Goal: Task Accomplishment & Management: Use online tool/utility

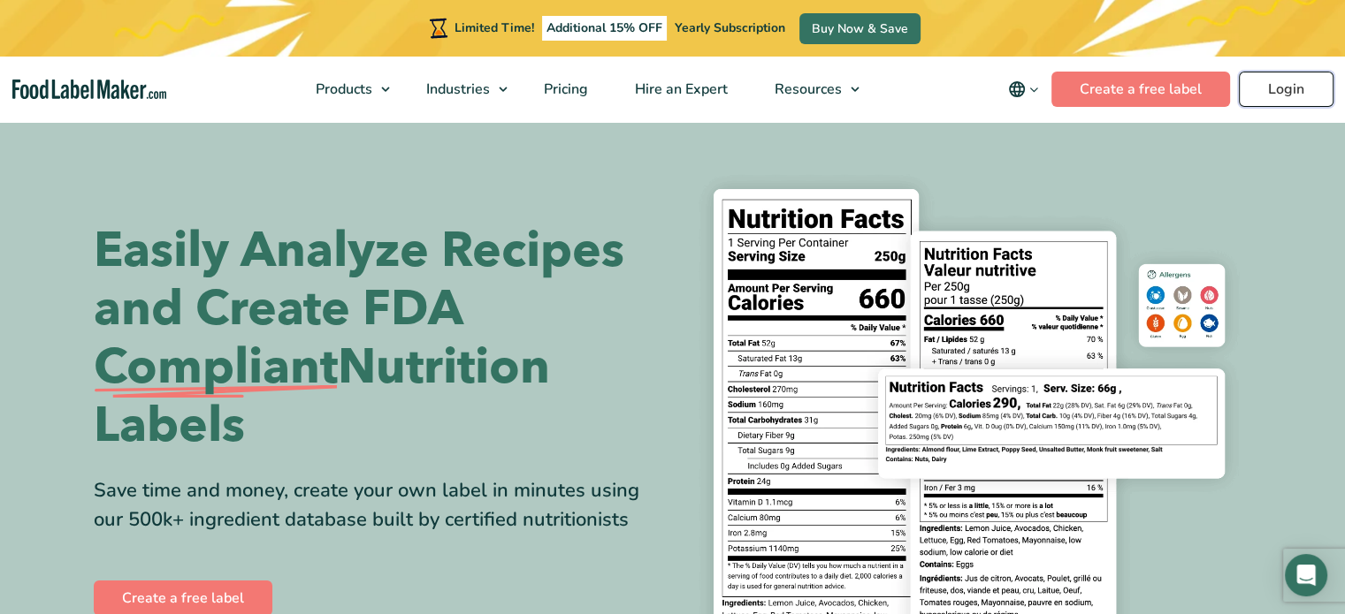
click at [1282, 87] on link "Login" at bounding box center [1286, 89] width 95 height 35
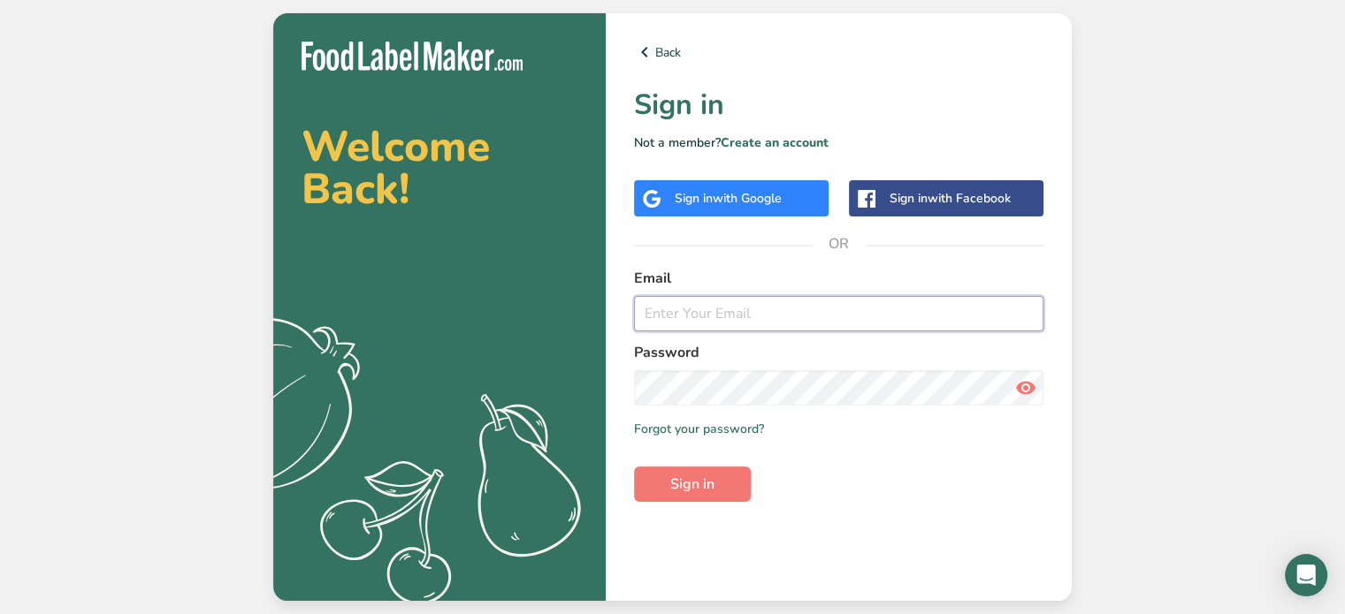
type input "[EMAIL_ADDRESS][DOMAIN_NAME]"
click at [1026, 391] on icon at bounding box center [1025, 388] width 21 height 32
click at [704, 491] on span "Sign in" at bounding box center [692, 484] width 44 height 21
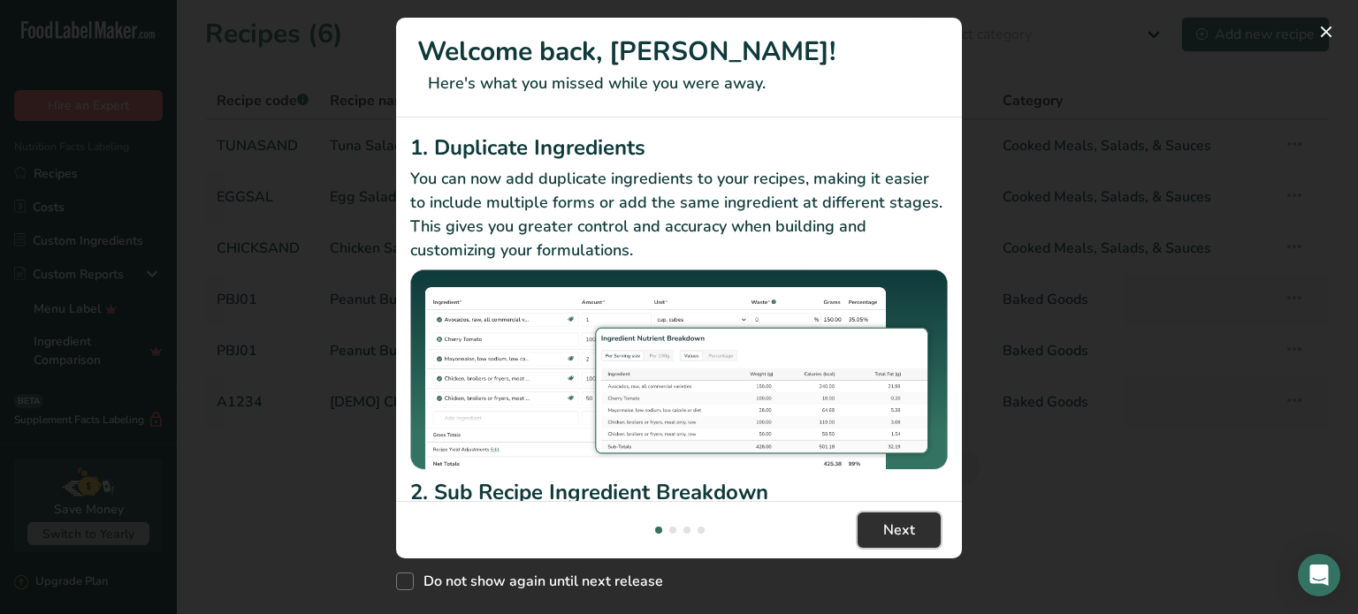
click at [884, 534] on span "Next" at bounding box center [899, 530] width 32 height 21
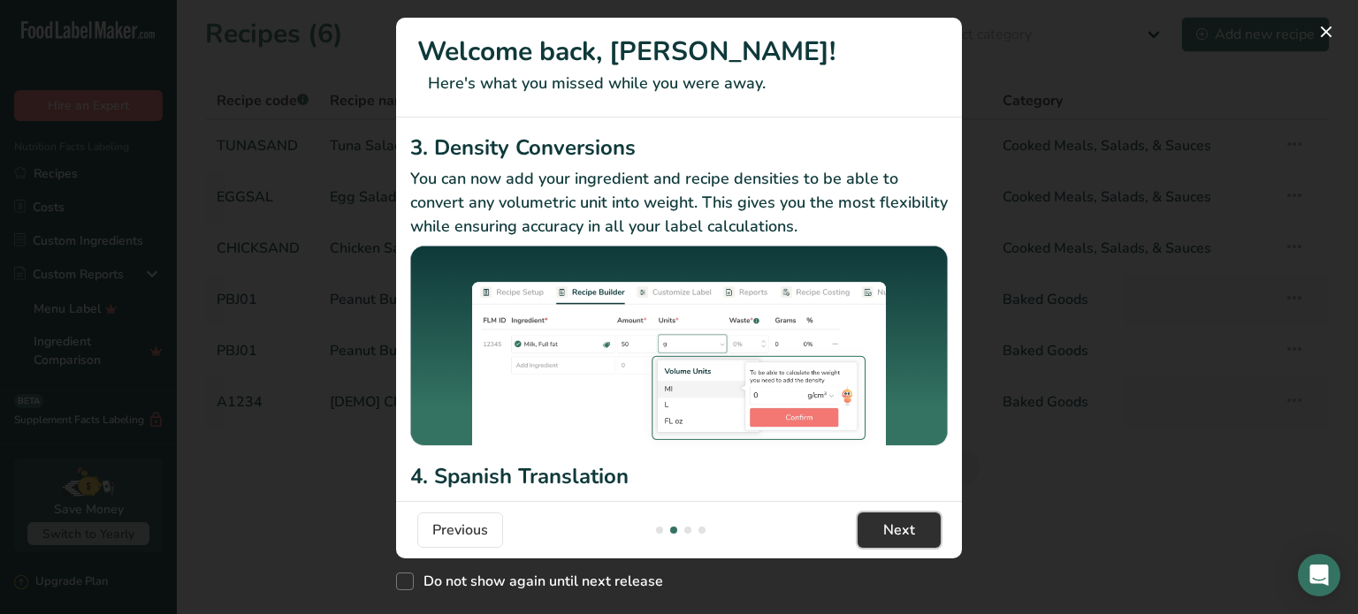
click at [902, 520] on span "Next" at bounding box center [899, 530] width 32 height 21
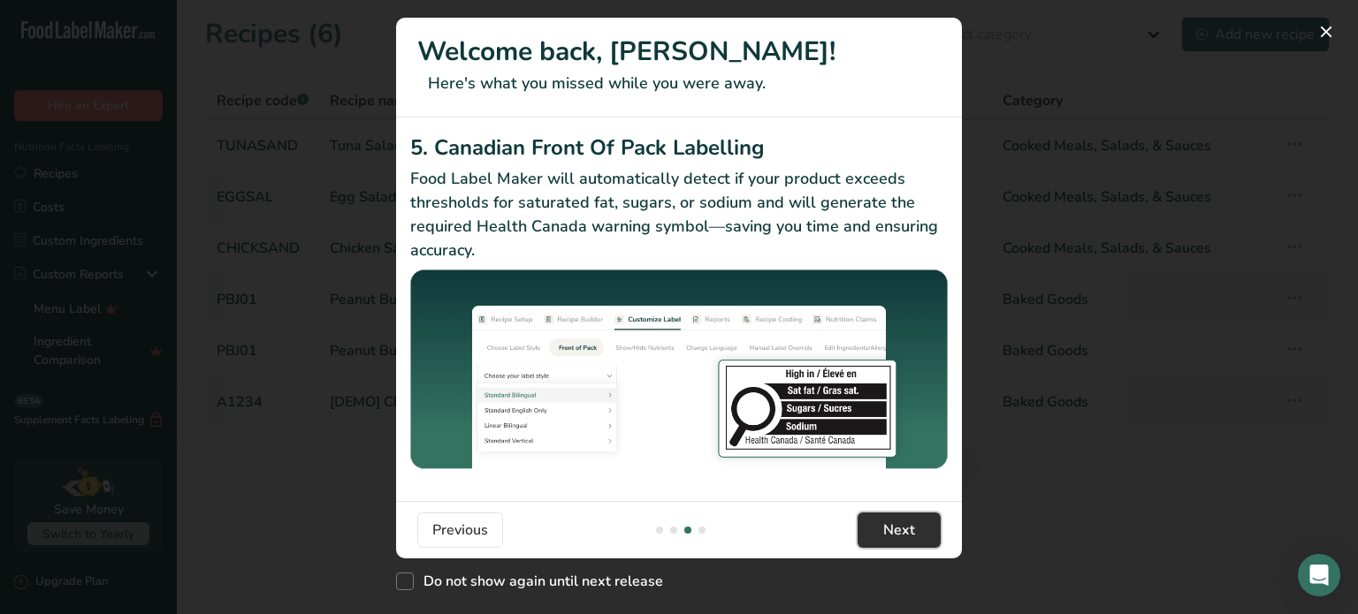
click at [904, 527] on span "Next" at bounding box center [899, 530] width 32 height 21
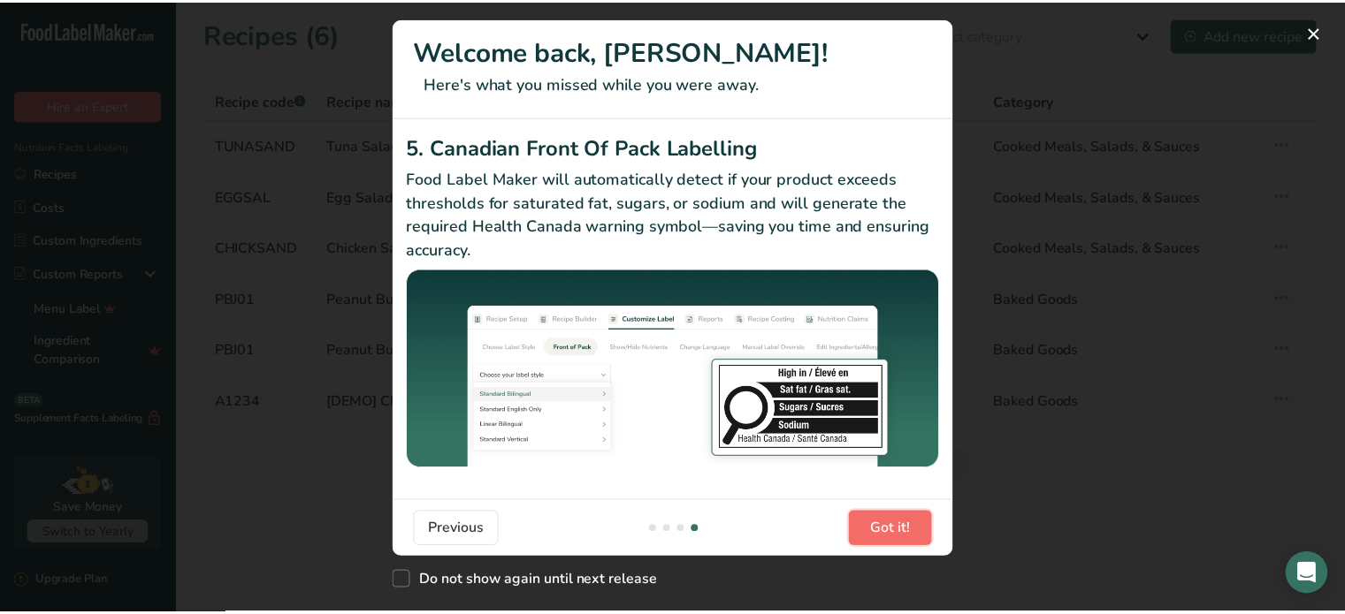
scroll to position [0, 1697]
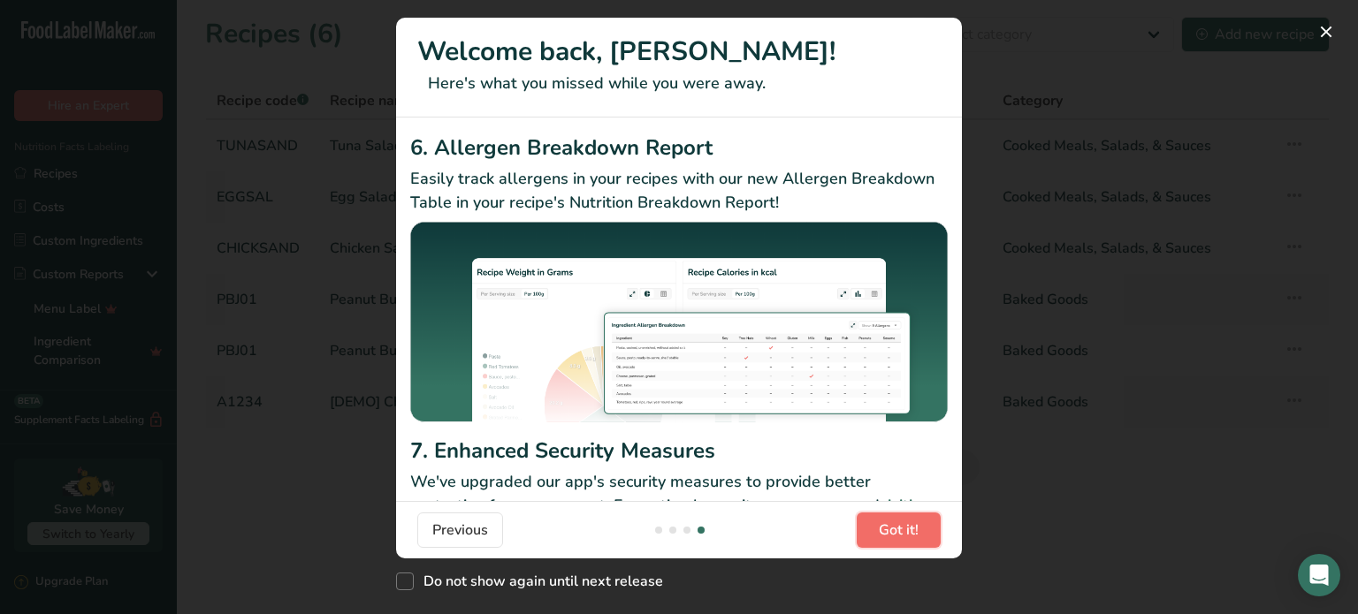
click at [904, 527] on span "Got it!" at bounding box center [899, 530] width 40 height 21
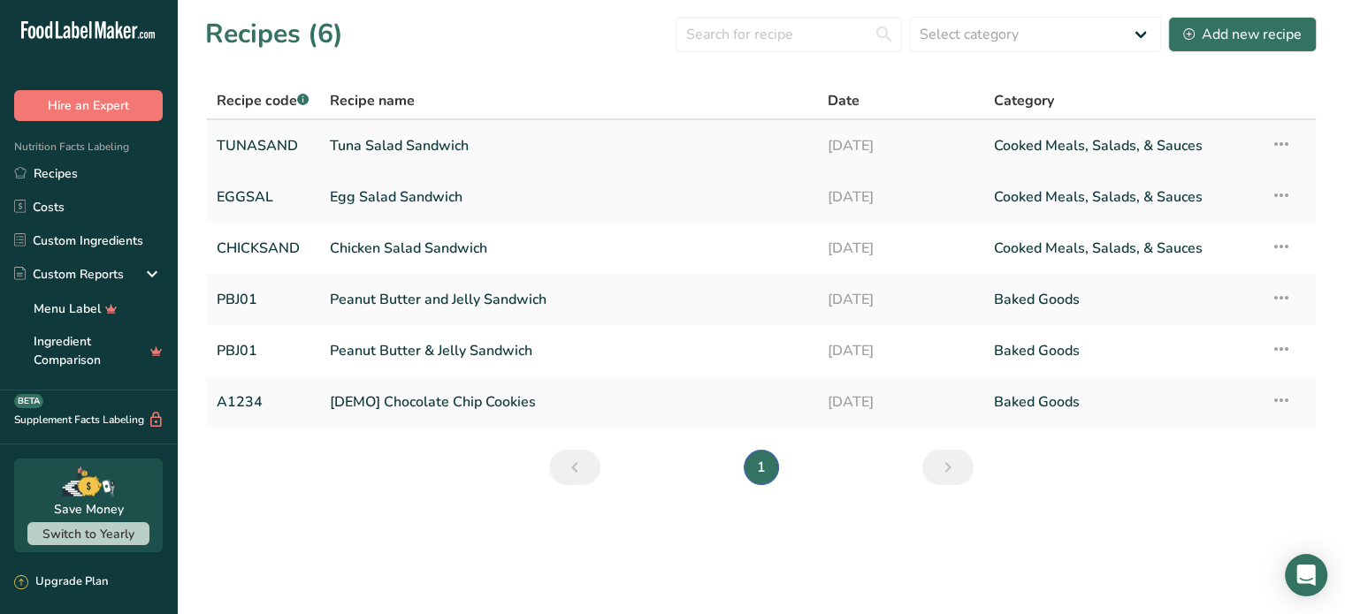
click at [414, 138] on link "Tuna Salad Sandwich" at bounding box center [568, 145] width 477 height 37
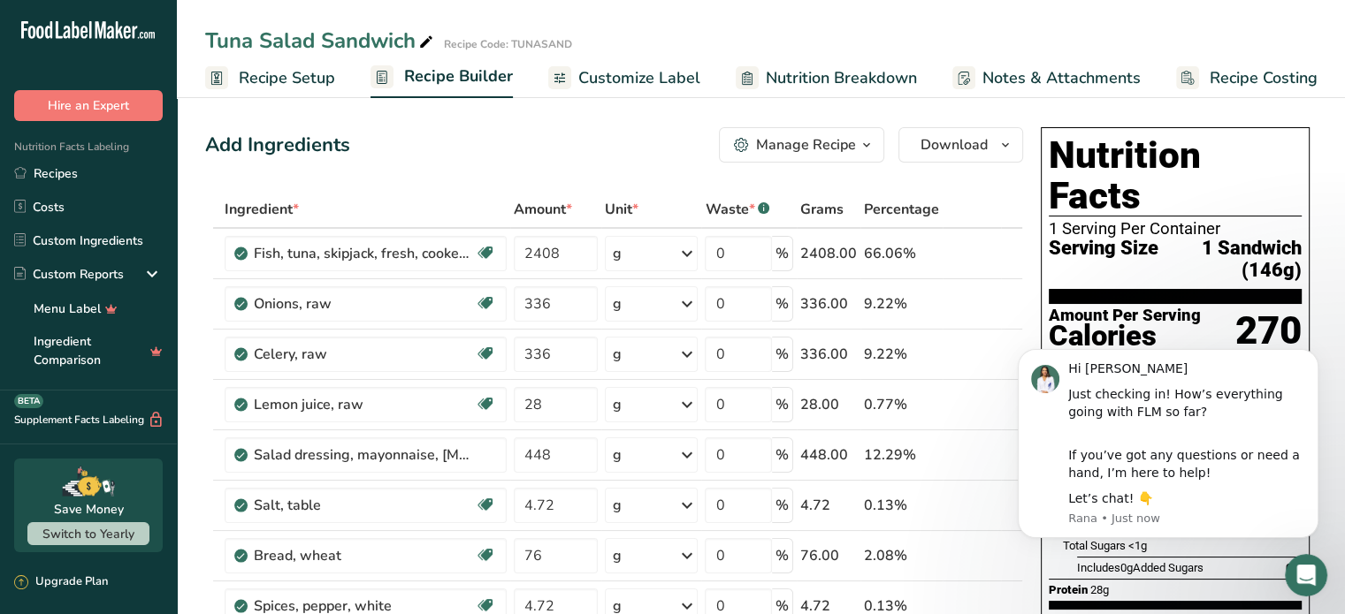
click at [623, 161] on div "Add Ingredients Manage Recipe Delete Recipe Duplicate Recipe Scale Recipe Save …" at bounding box center [614, 144] width 818 height 35
click at [1315, 353] on icon "Dismiss notification" at bounding box center [1313, 354] width 10 height 10
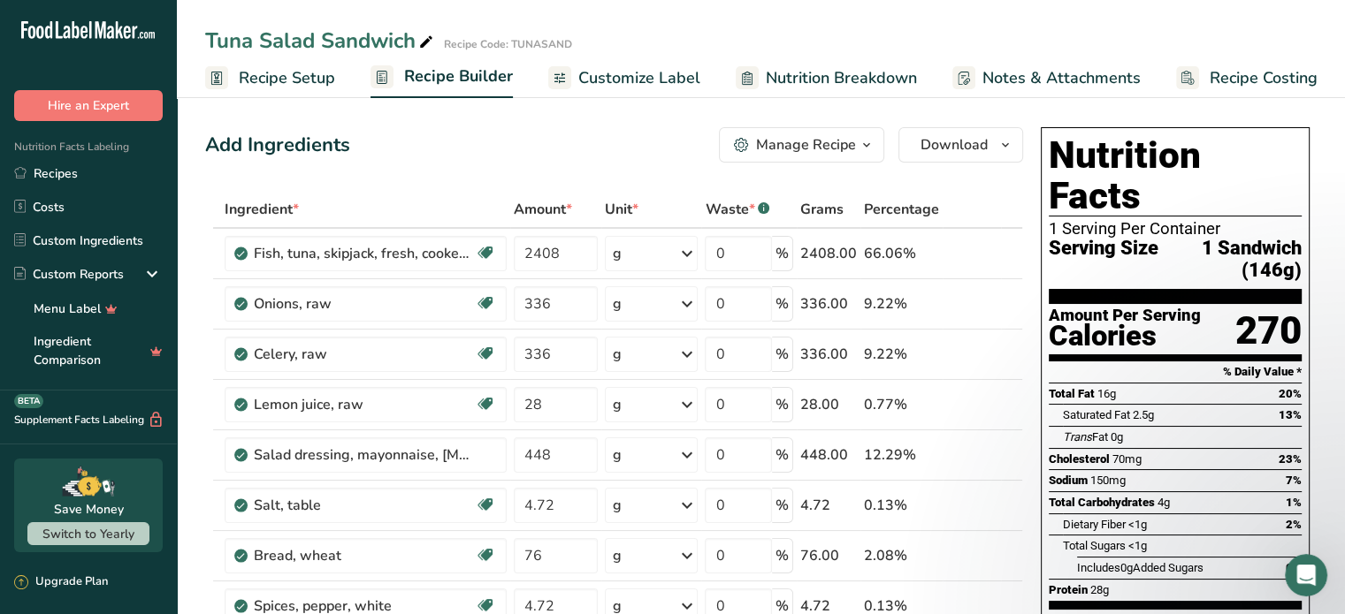
click at [806, 144] on div "Manage Recipe" at bounding box center [806, 144] width 100 height 21
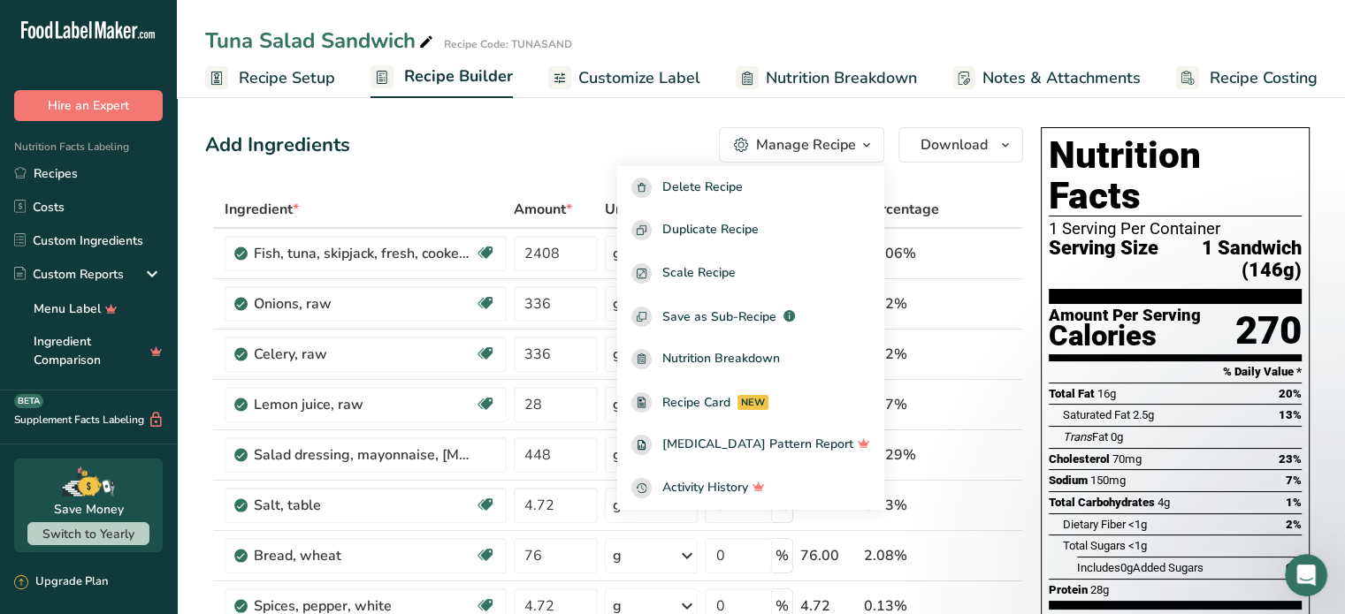
click at [583, 143] on div "Add Ingredients Manage Recipe Delete Recipe Duplicate Recipe Scale Recipe Save …" at bounding box center [614, 144] width 818 height 35
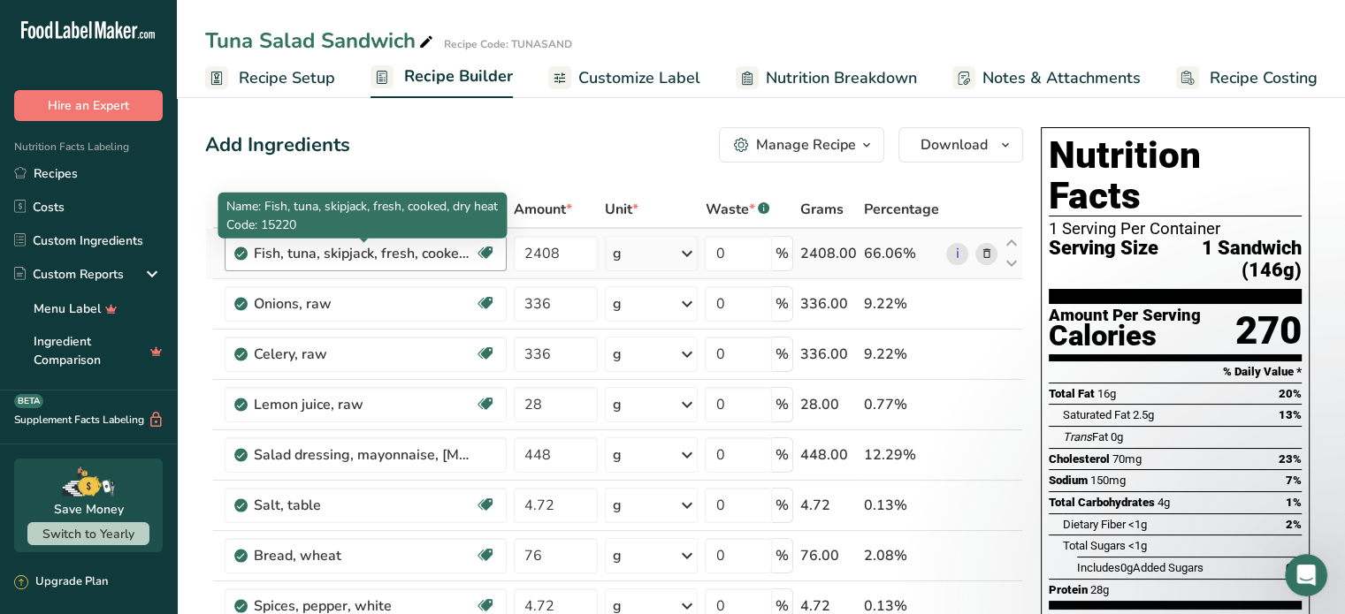
click at [399, 254] on div "Fish, tuna, skipjack, fresh, cooked, dry heat" at bounding box center [364, 253] width 221 height 21
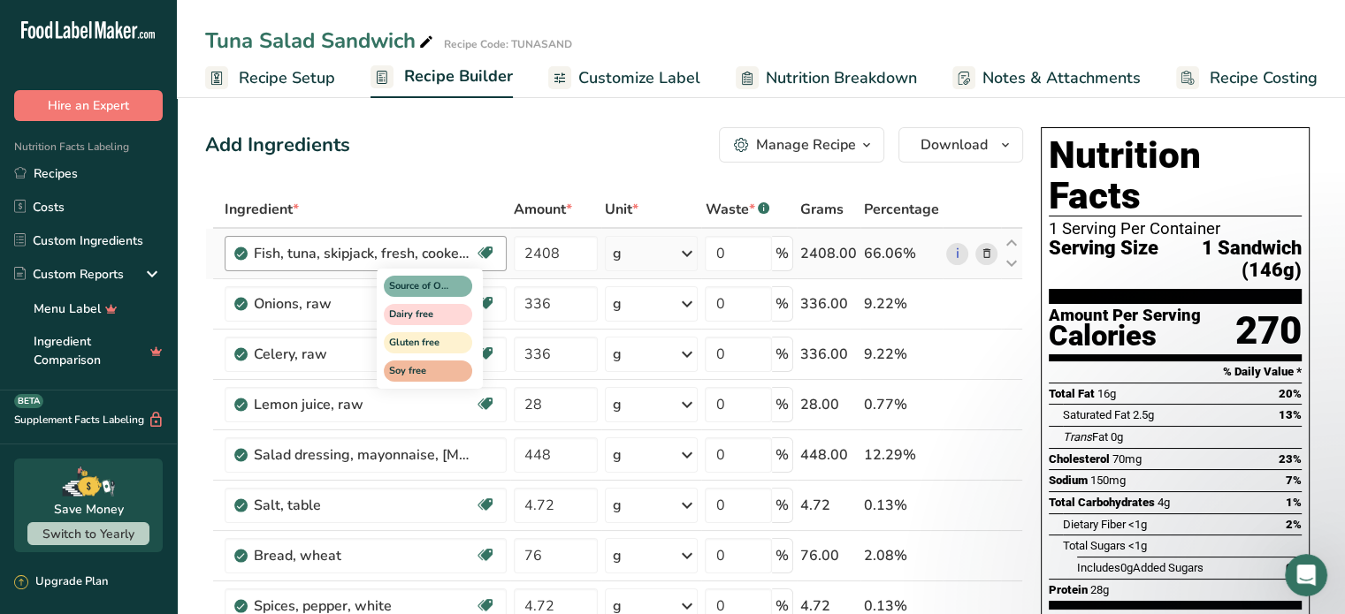
click at [486, 250] on icon at bounding box center [486, 253] width 18 height 27
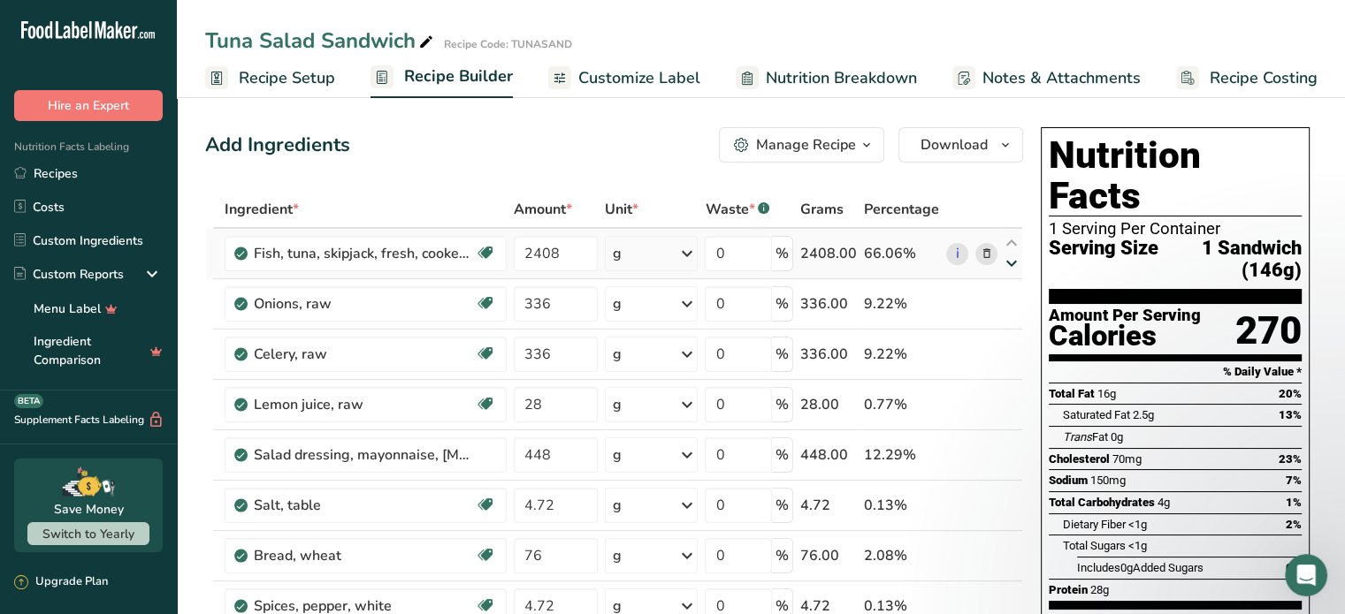
click at [1011, 261] on icon at bounding box center [1011, 263] width 21 height 13
type input "336"
type input "2408"
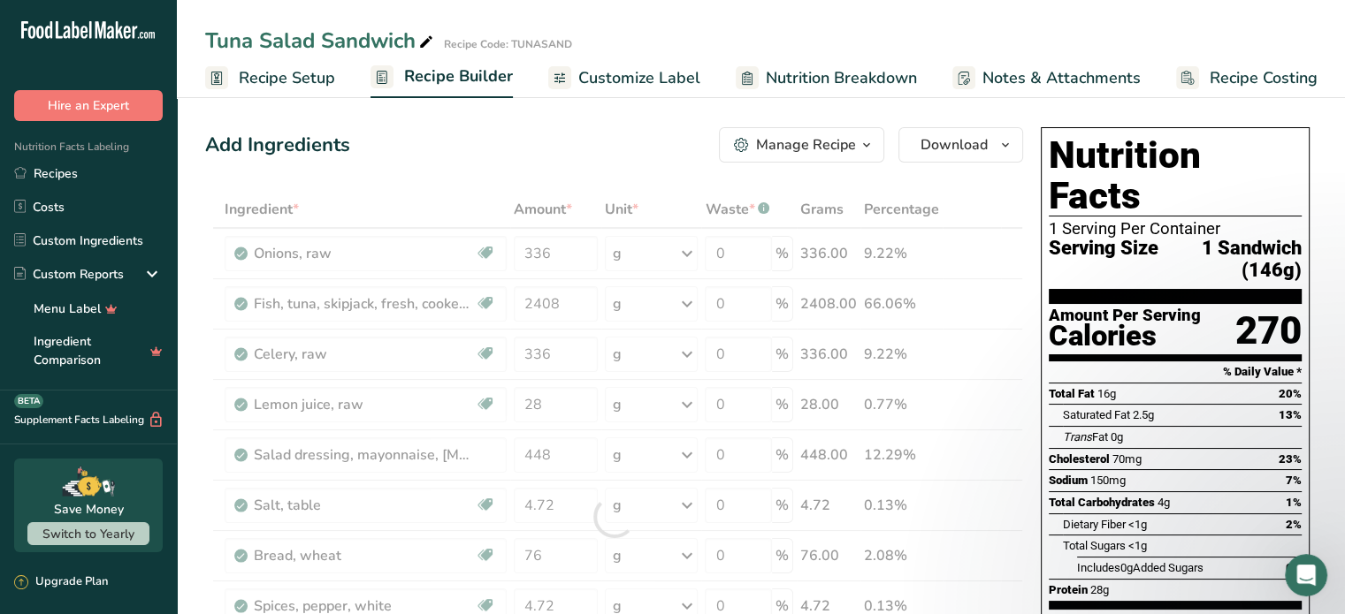
click at [1010, 240] on div at bounding box center [614, 517] width 818 height 652
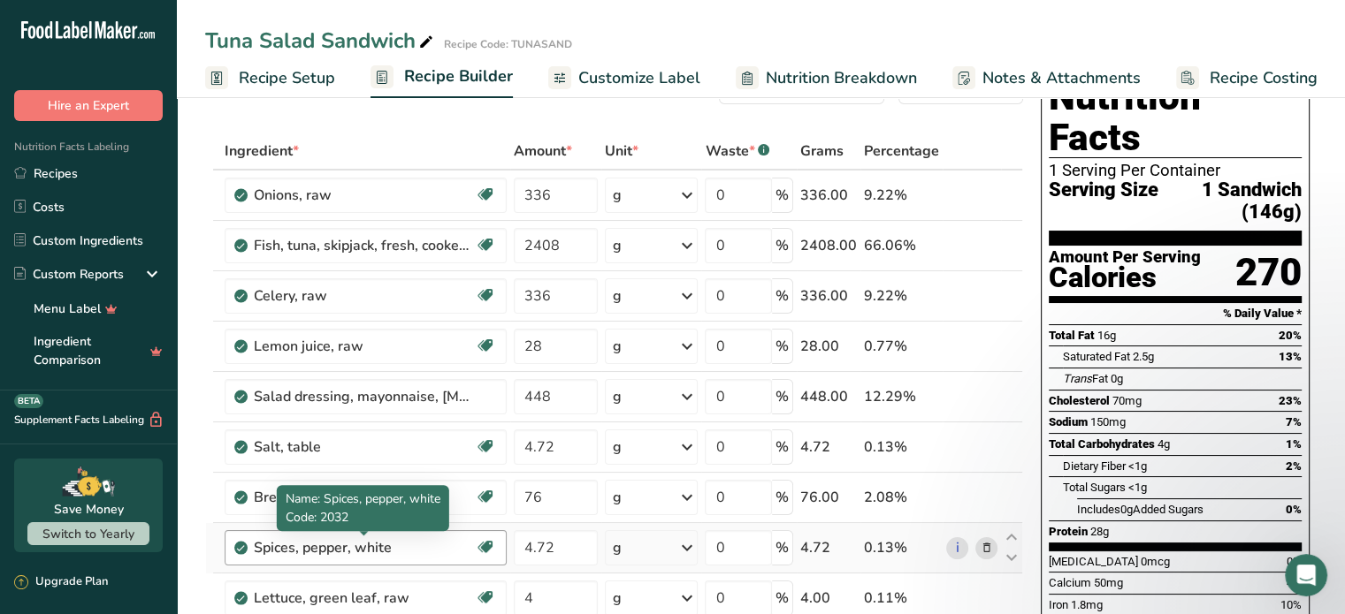
scroll to position [88, 0]
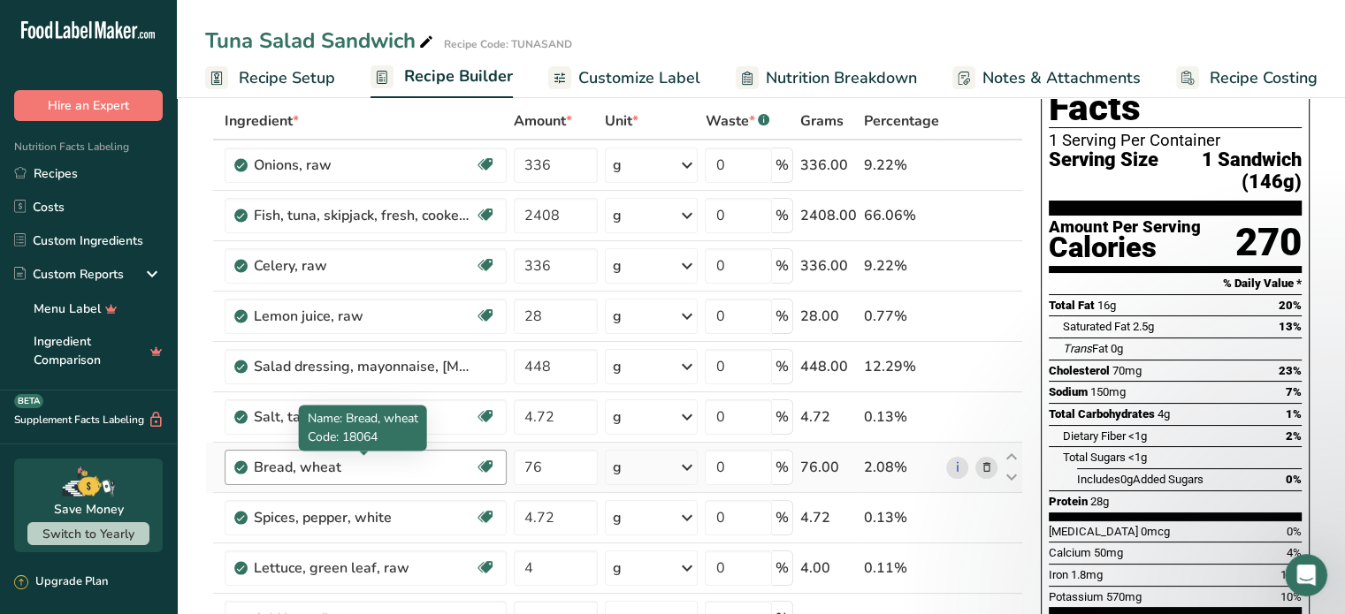
click at [368, 464] on div "Bread, wheat" at bounding box center [364, 467] width 221 height 21
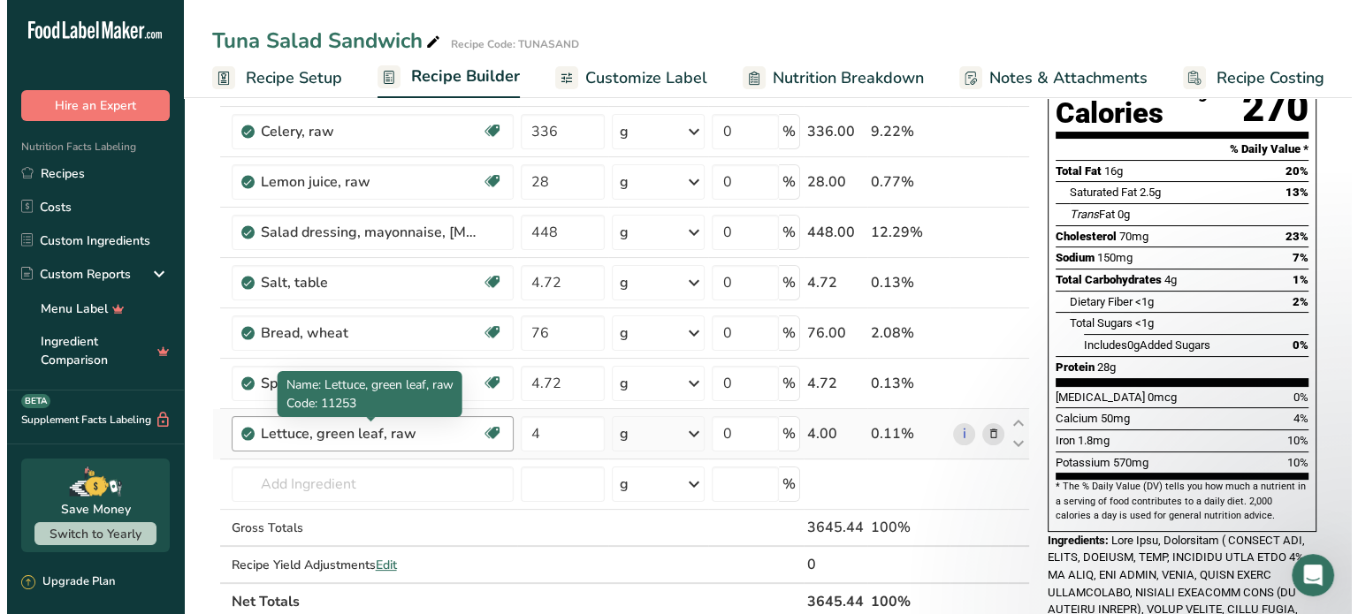
scroll to position [265, 0]
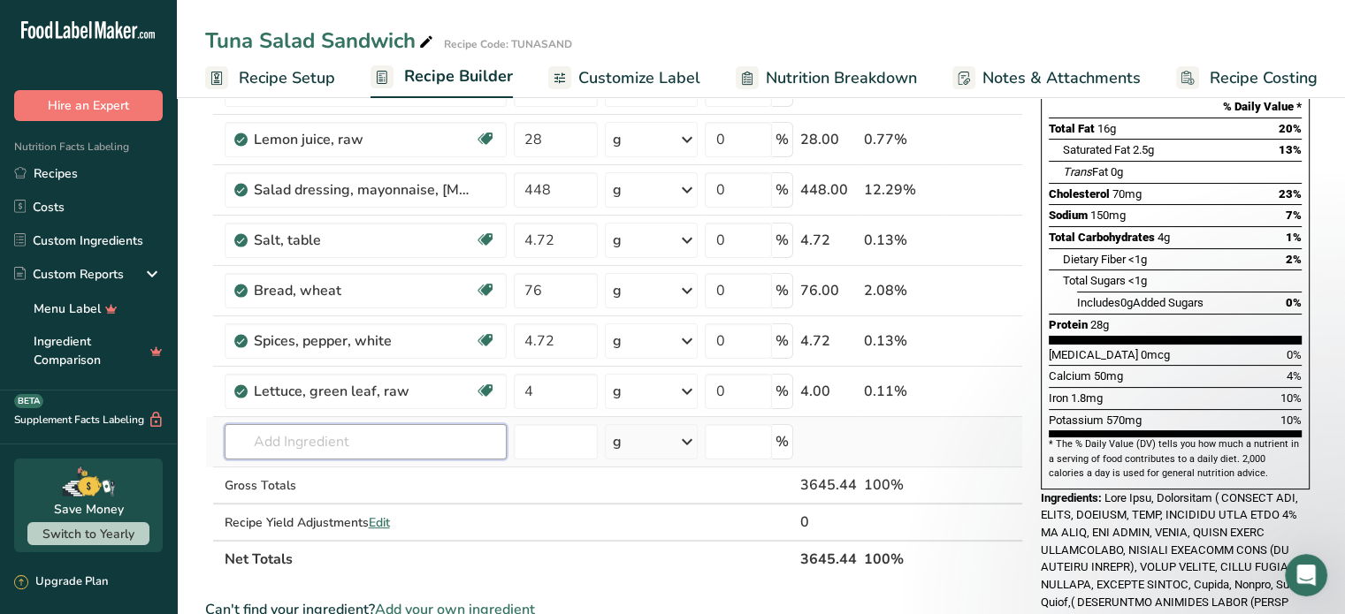
click at [429, 438] on input "text" at bounding box center [366, 441] width 282 height 35
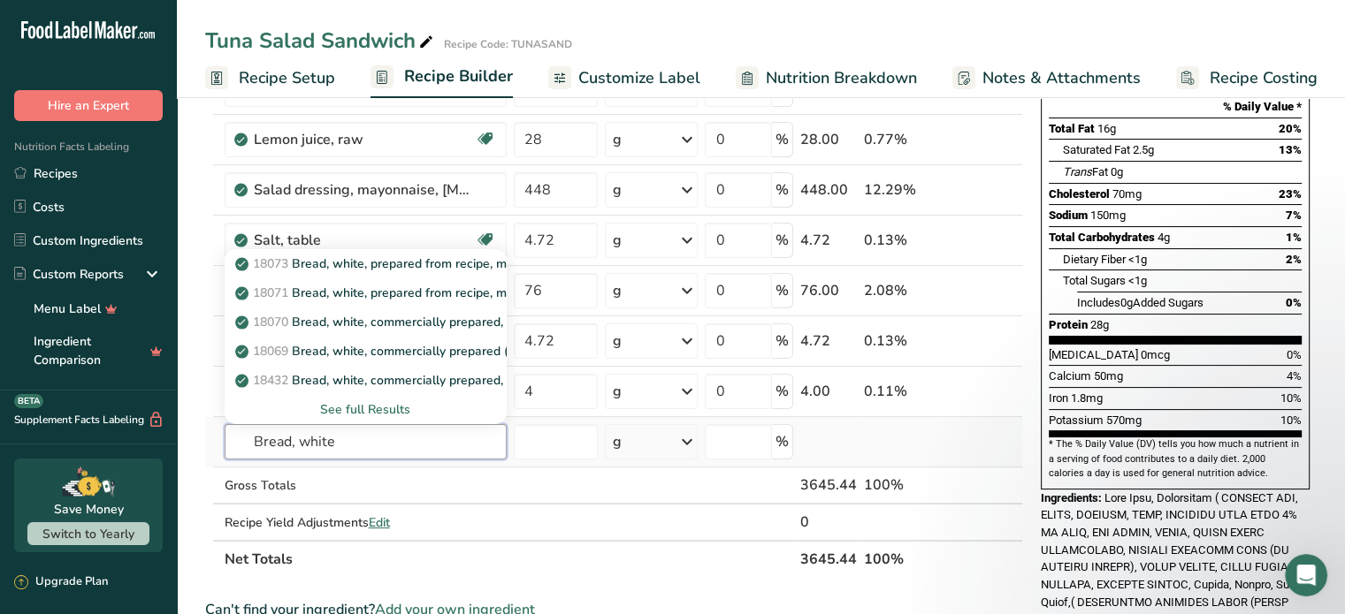
type input "Bread, white"
click at [389, 406] on div "See full Results" at bounding box center [366, 409] width 254 height 19
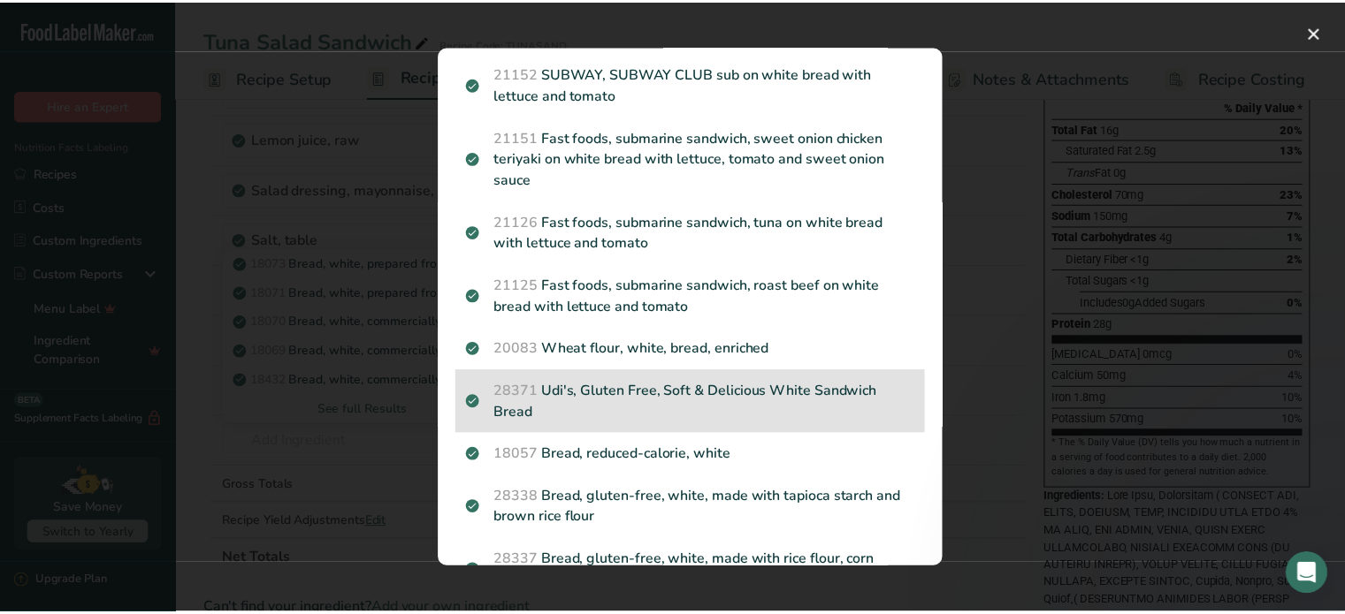
scroll to position [1680, 0]
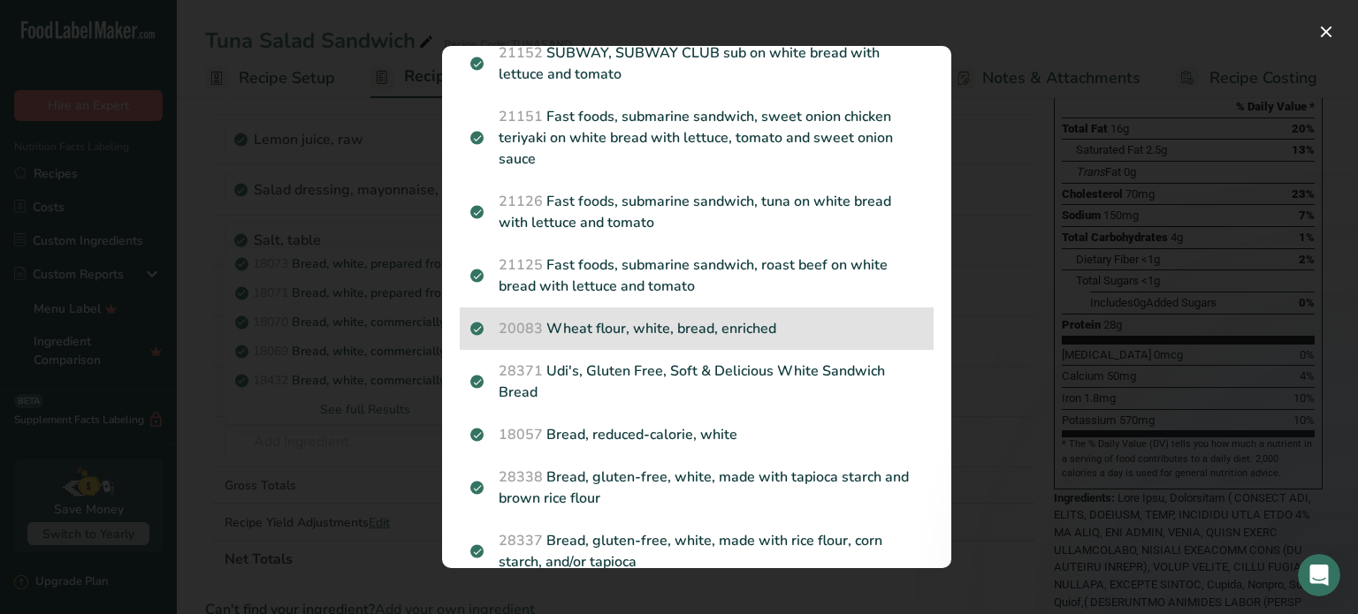
click at [717, 339] on p "20083 Wheat flour, white, bread, enriched" at bounding box center [696, 328] width 453 height 21
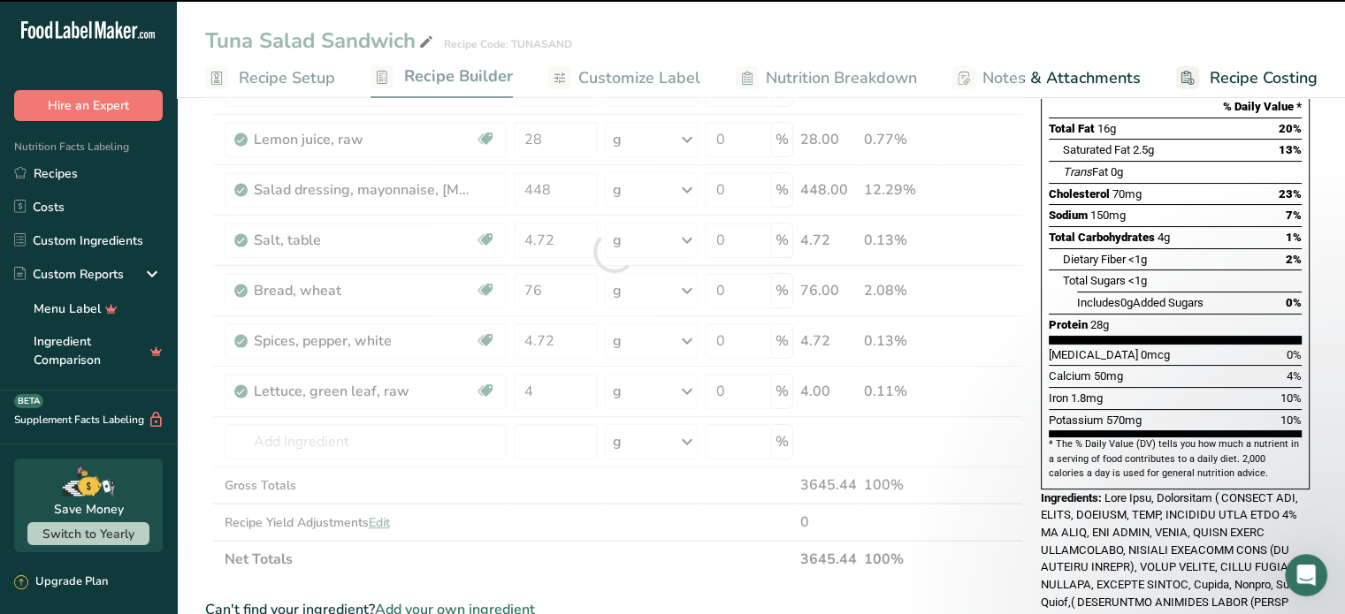
type input "0"
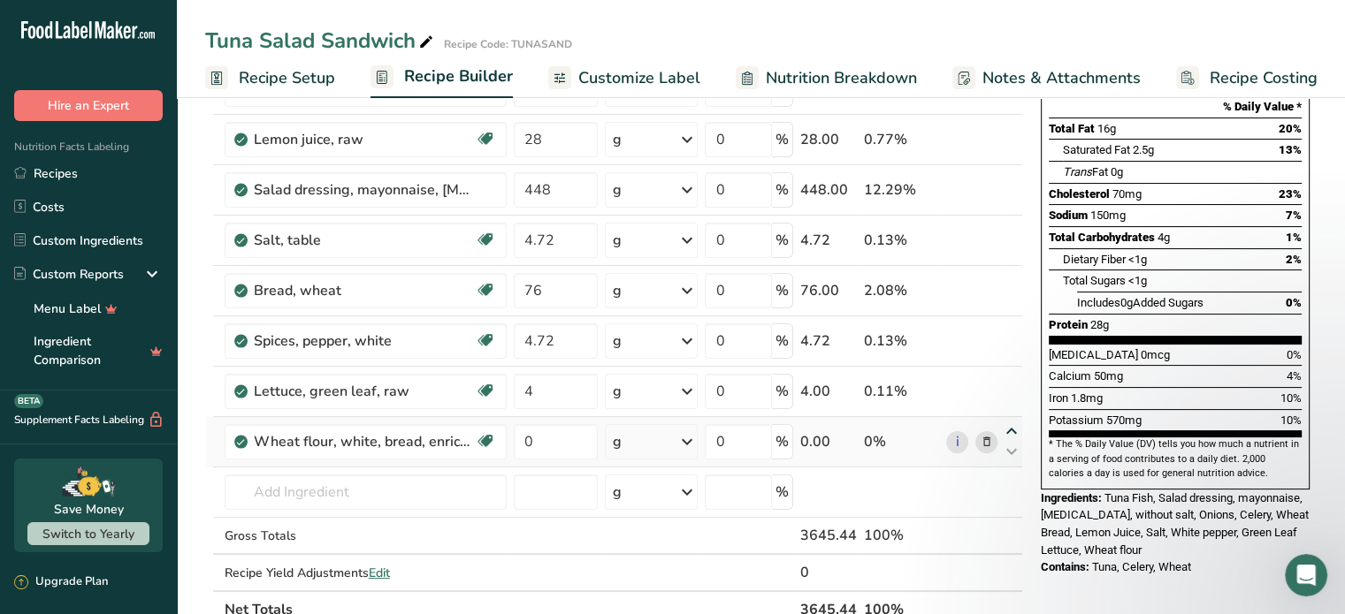
click at [1009, 430] on icon at bounding box center [1011, 431] width 21 height 13
type input "0"
type input "4"
click at [1009, 430] on icon at bounding box center [1011, 431] width 21 height 13
type input "4"
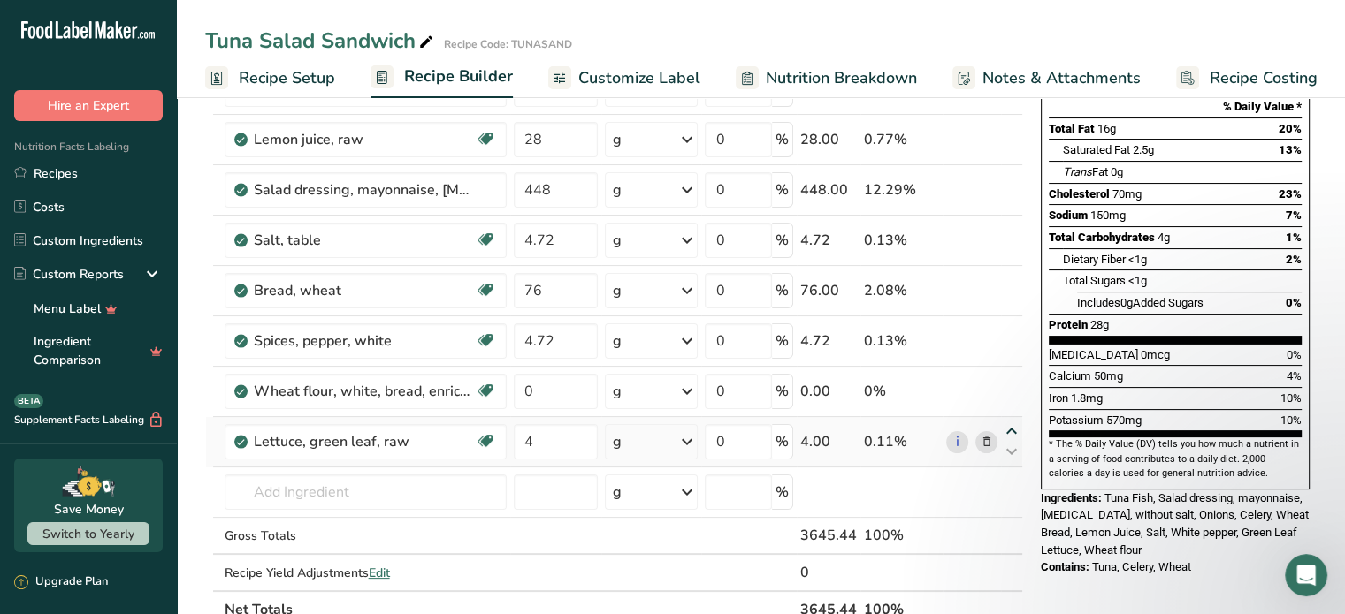
type input "0"
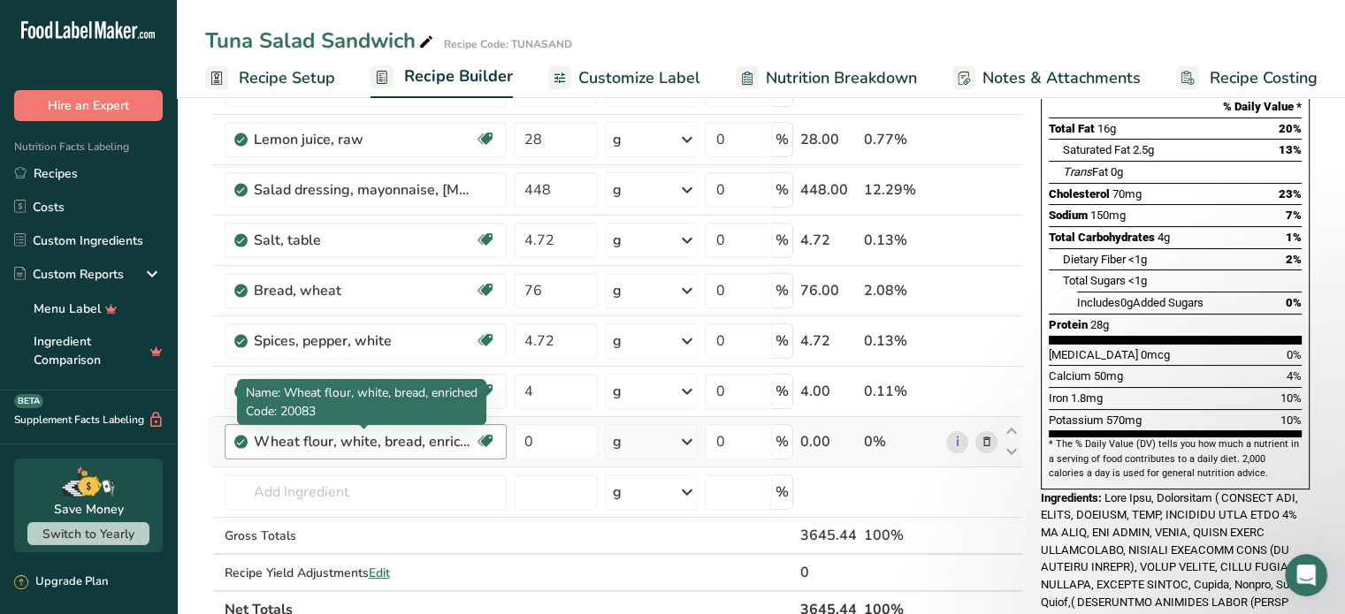
click at [445, 443] on div "Wheat flour, white, bread, enriched" at bounding box center [364, 441] width 221 height 21
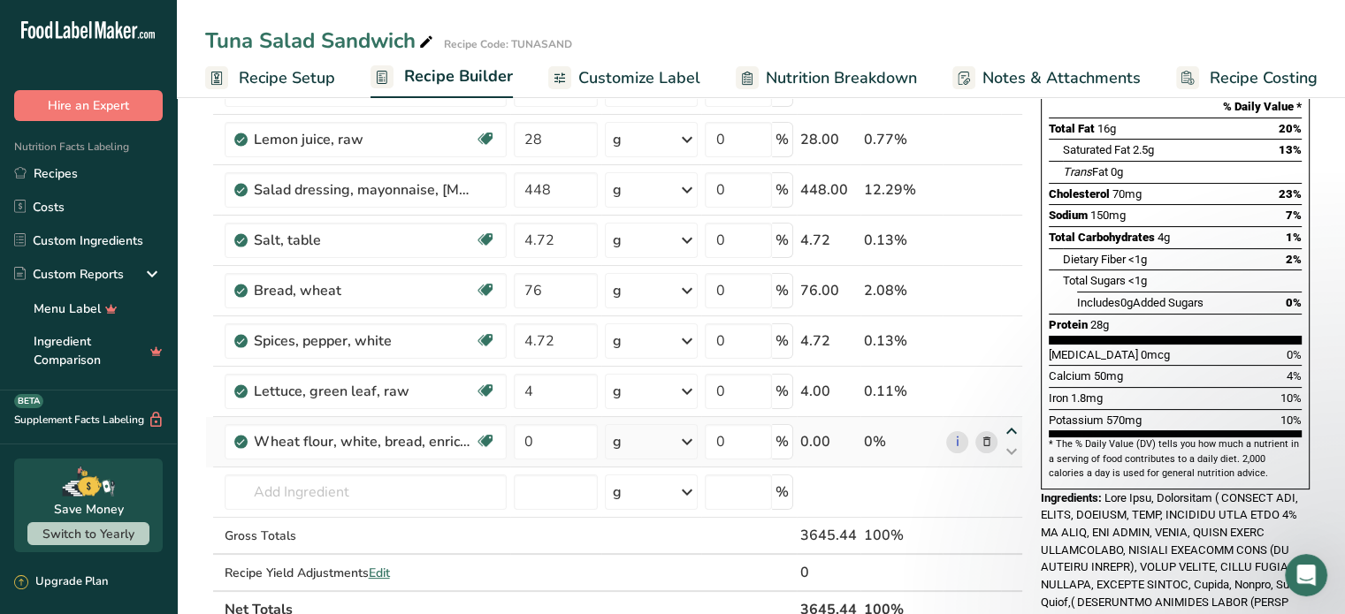
click at [1011, 425] on icon at bounding box center [1011, 431] width 21 height 13
type input "0"
type input "4"
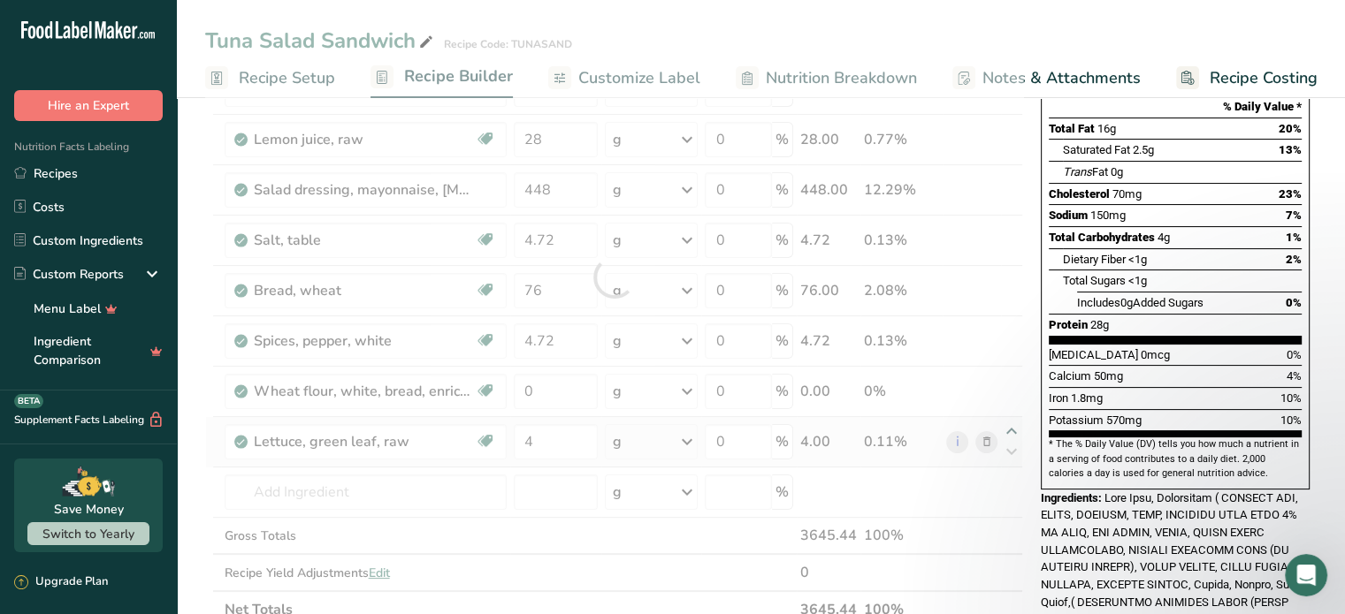
click at [1011, 425] on div at bounding box center [614, 277] width 818 height 703
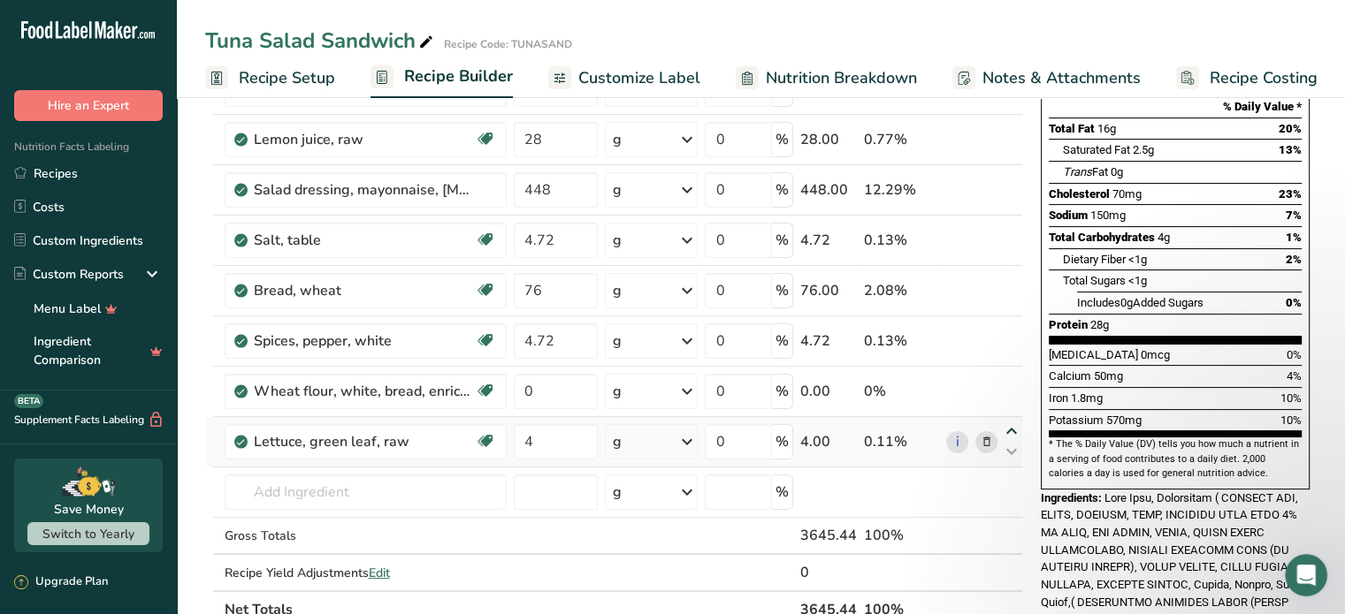
click at [1011, 425] on icon at bounding box center [1011, 431] width 21 height 13
type input "4"
type input "0"
click at [1010, 426] on icon at bounding box center [1011, 431] width 21 height 13
type input "0"
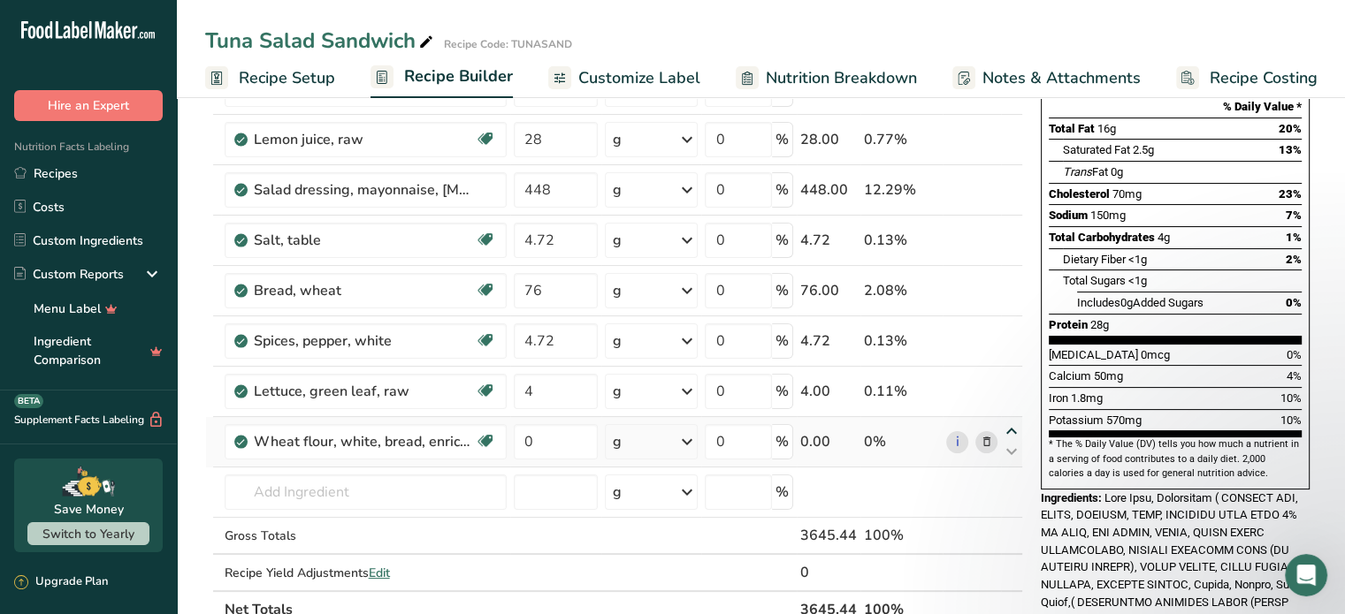
type input "4"
click at [1008, 376] on icon at bounding box center [1011, 381] width 21 height 13
type input "0"
type input "4.72"
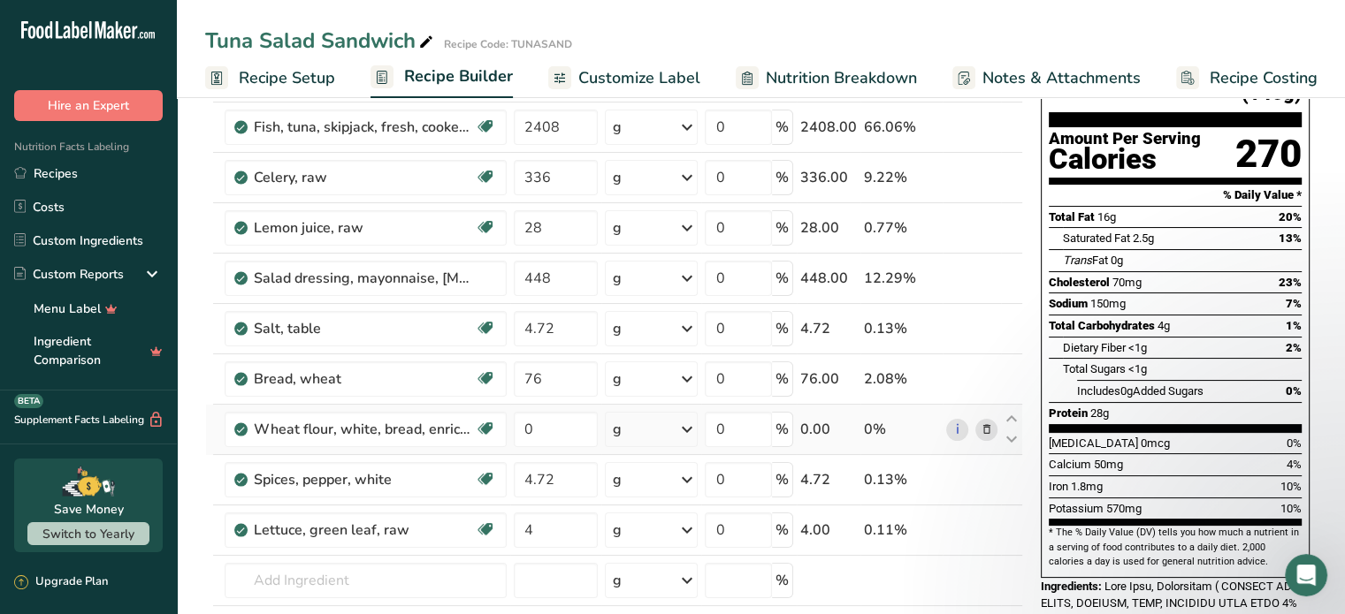
scroll to position [0, 0]
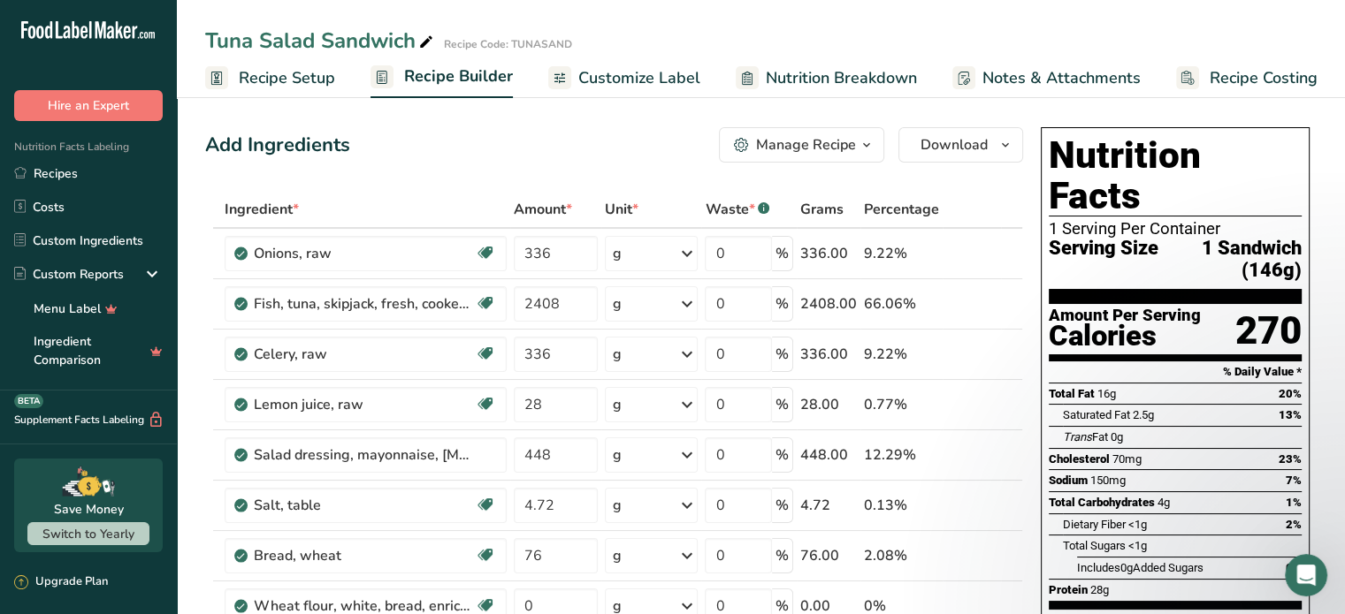
click at [545, 140] on div "Add Ingredients Manage Recipe Delete Recipe Duplicate Recipe Scale Recipe Save …" at bounding box center [614, 144] width 818 height 35
click at [1002, 149] on icon "button" at bounding box center [1005, 145] width 14 height 22
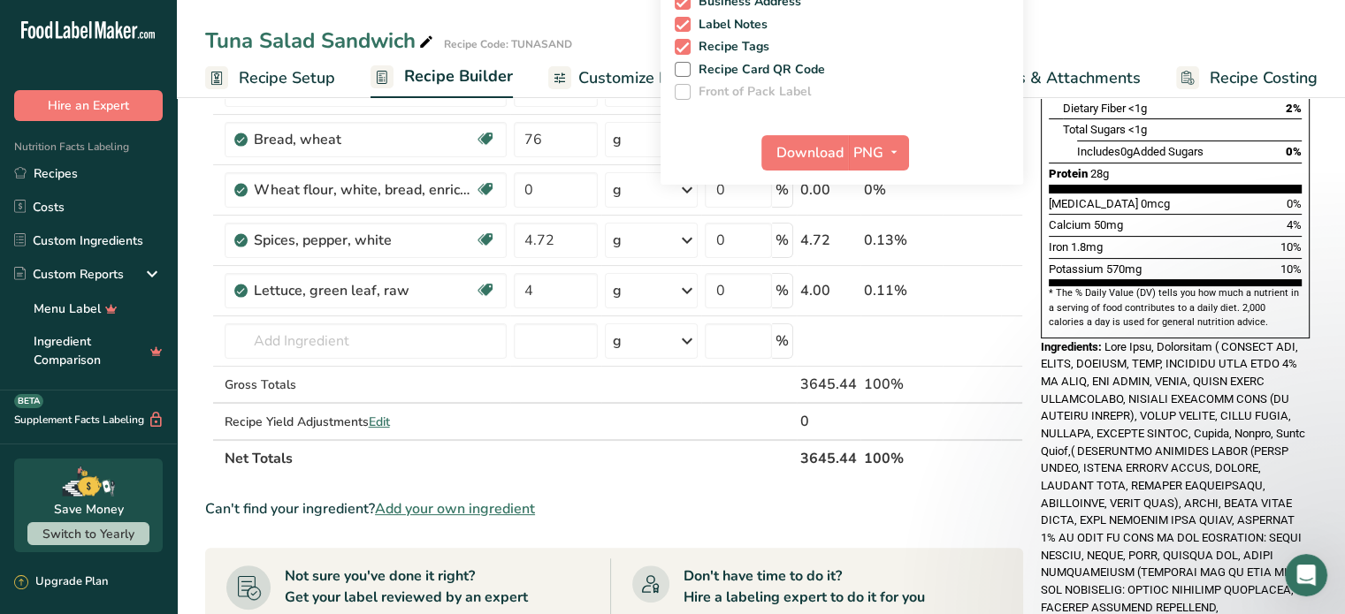
scroll to position [177, 0]
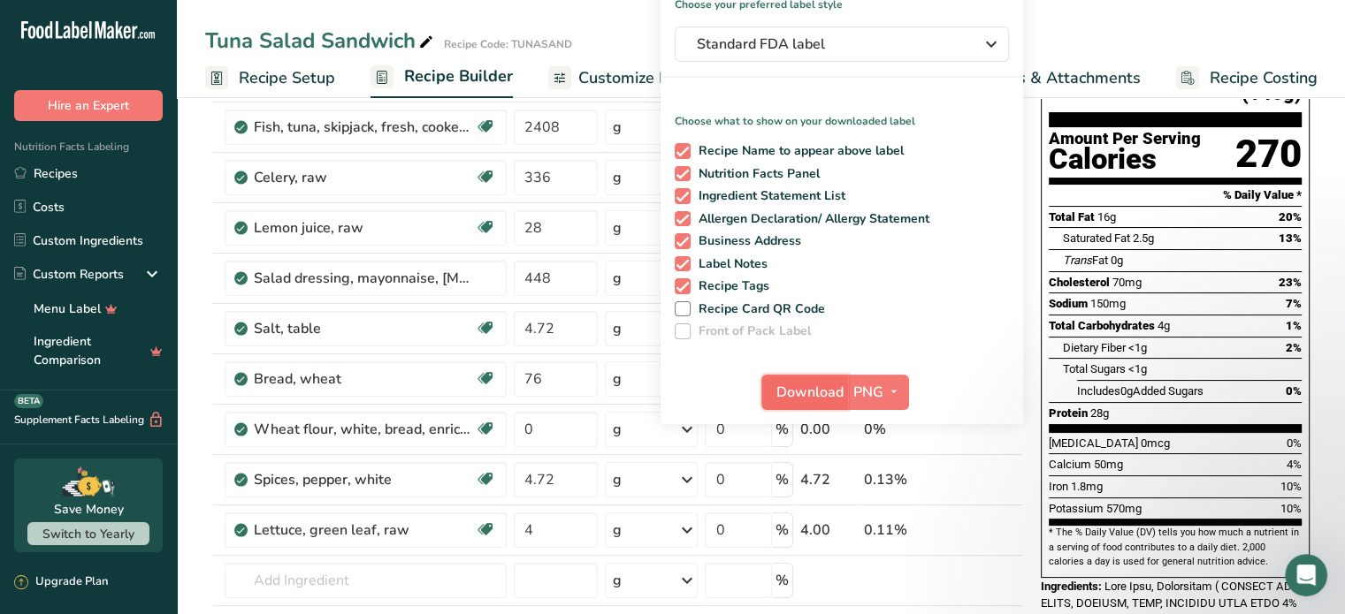
click at [843, 384] on button "Download" at bounding box center [804, 392] width 87 height 35
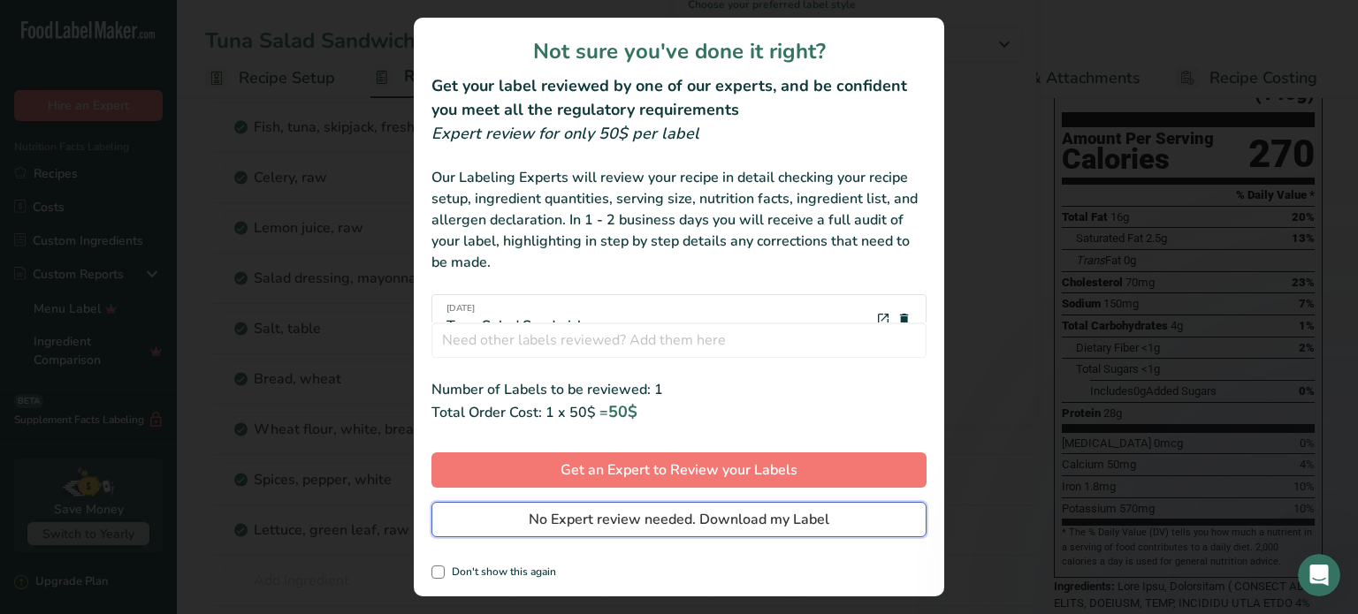
click at [672, 522] on span "No Expert review needed. Download my Label" at bounding box center [679, 519] width 301 height 21
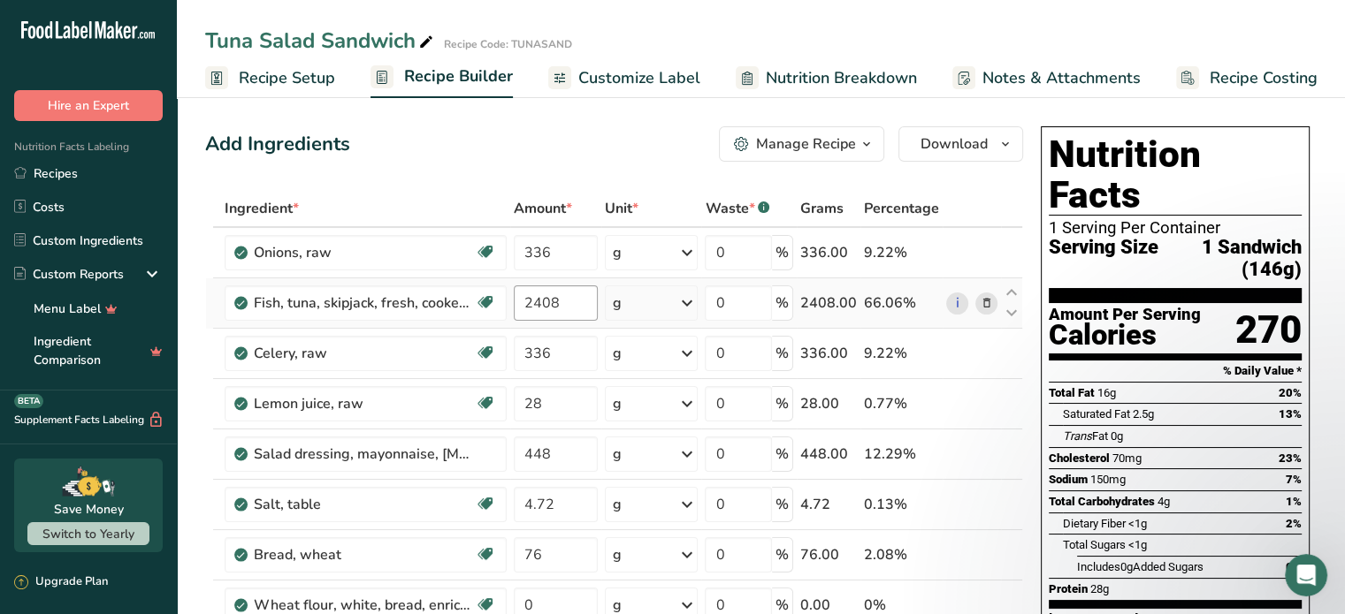
scroll to position [0, 0]
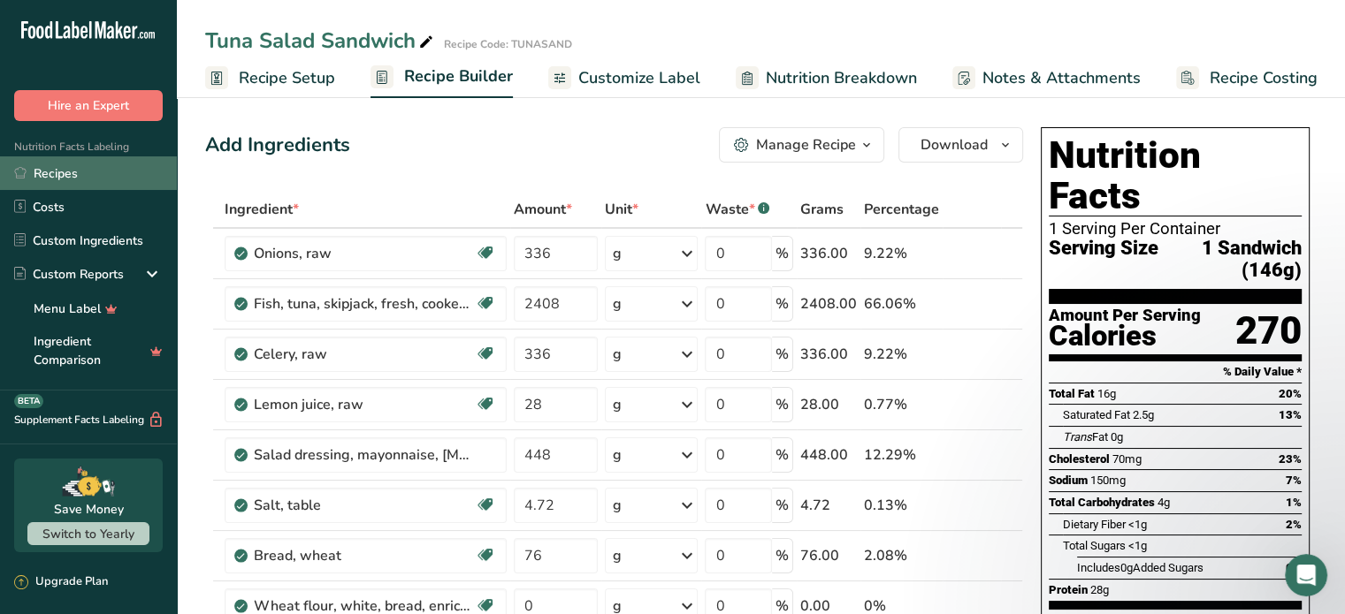
click at [64, 173] on link "Recipes" at bounding box center [88, 173] width 177 height 34
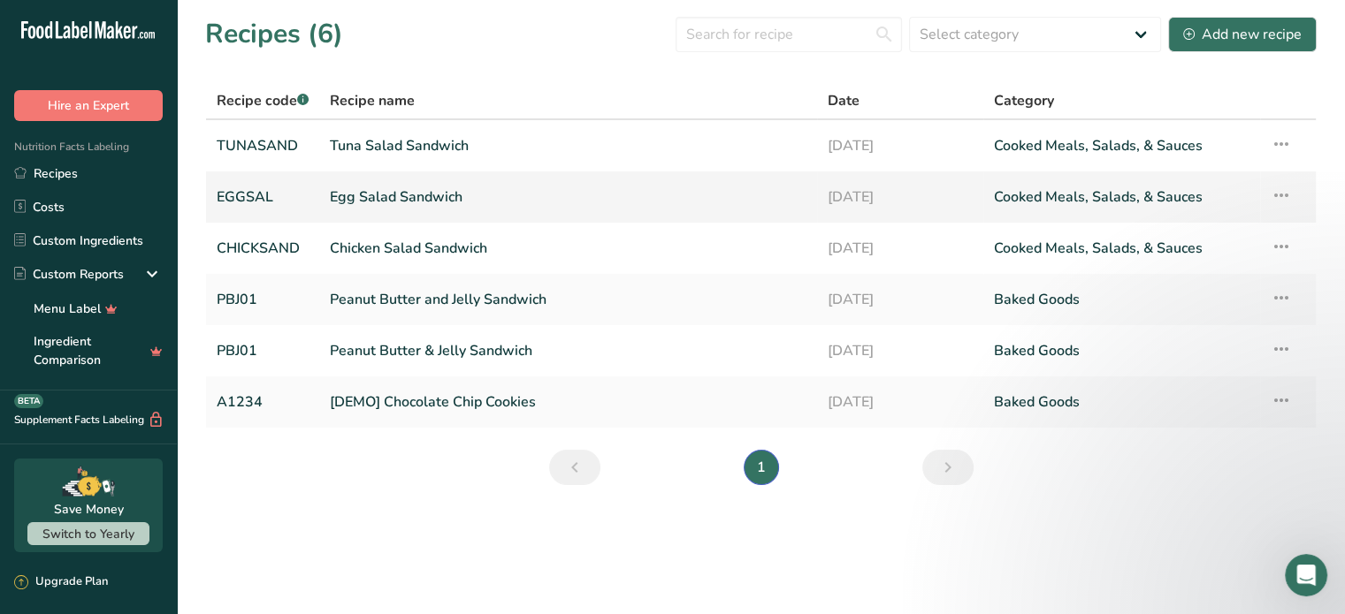
click at [415, 192] on link "Egg Salad Sandwich" at bounding box center [568, 197] width 477 height 37
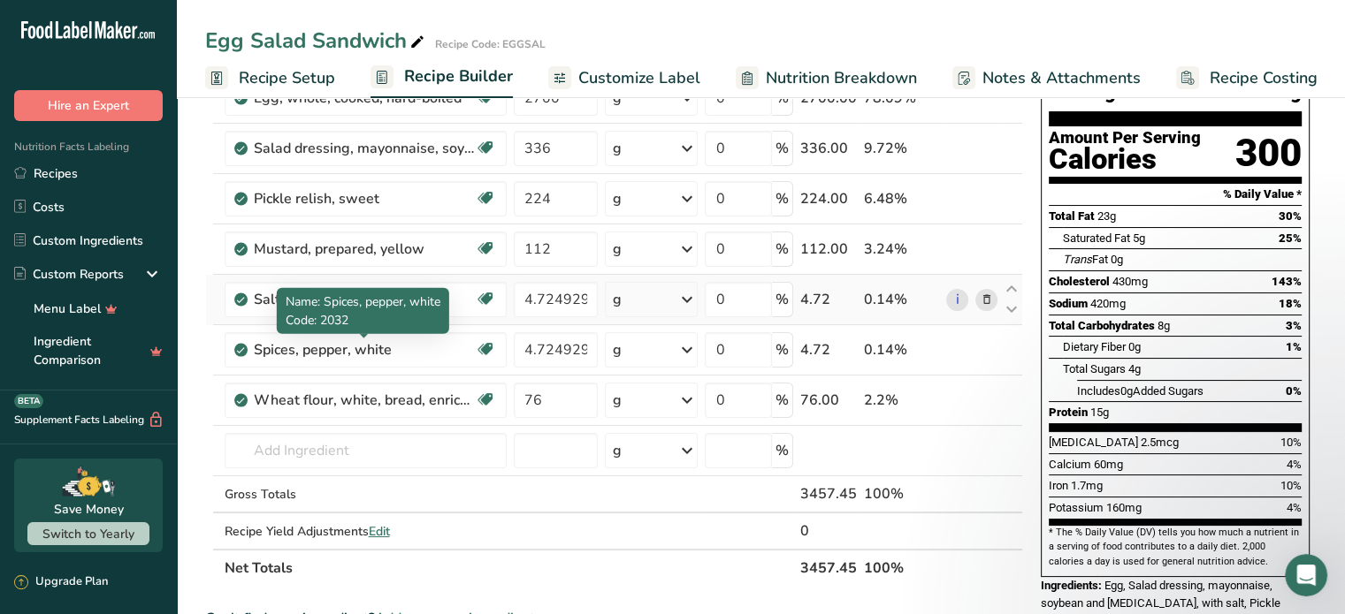
scroll to position [177, 0]
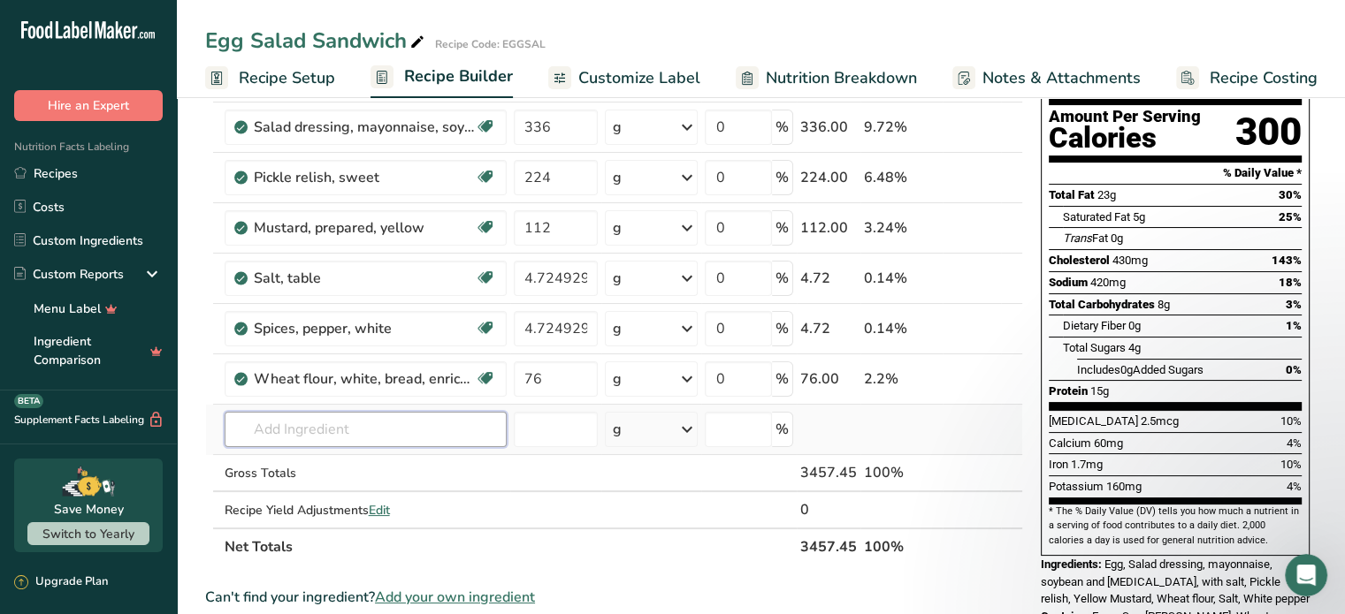
click at [407, 431] on input "text" at bounding box center [366, 429] width 282 height 35
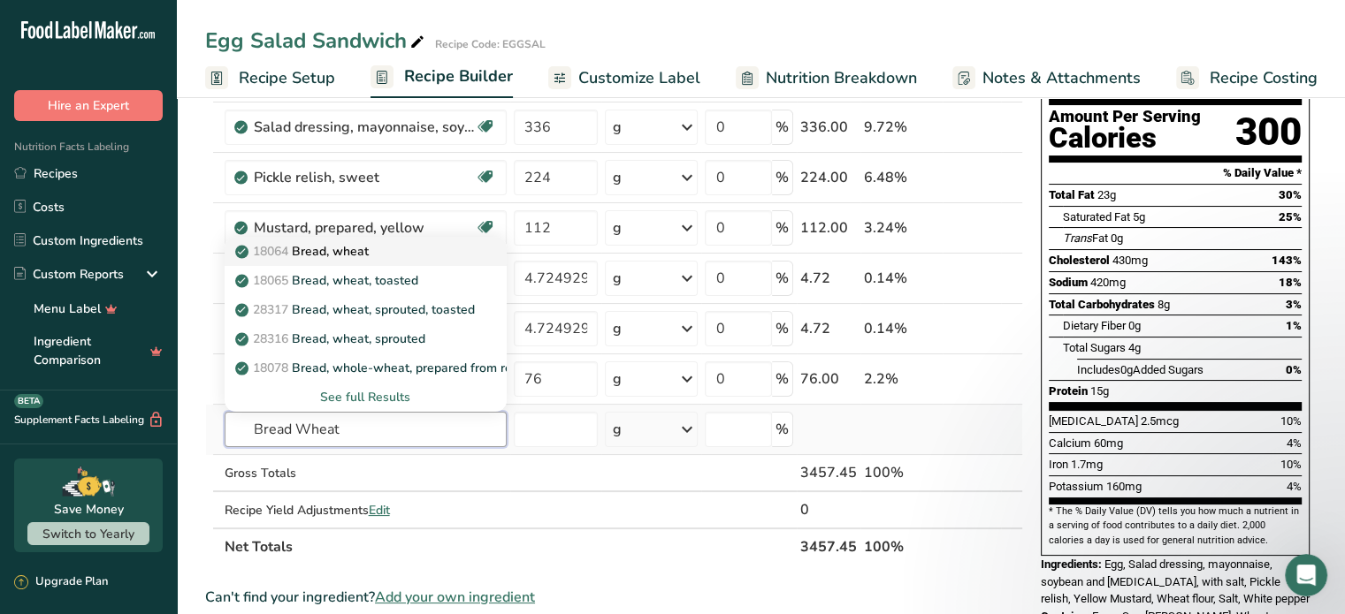
type input "Bread Wheat"
click at [392, 249] on div "18064 Bread, wheat" at bounding box center [351, 251] width 225 height 19
type input "Bread, wheat"
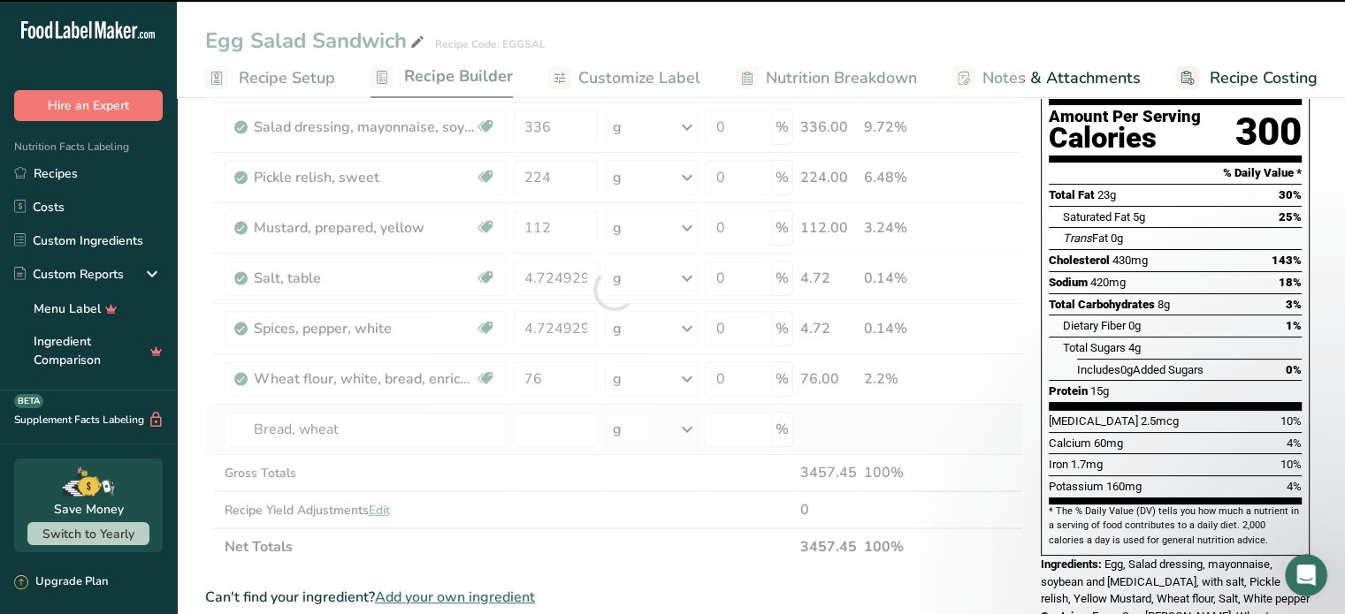
type input "0"
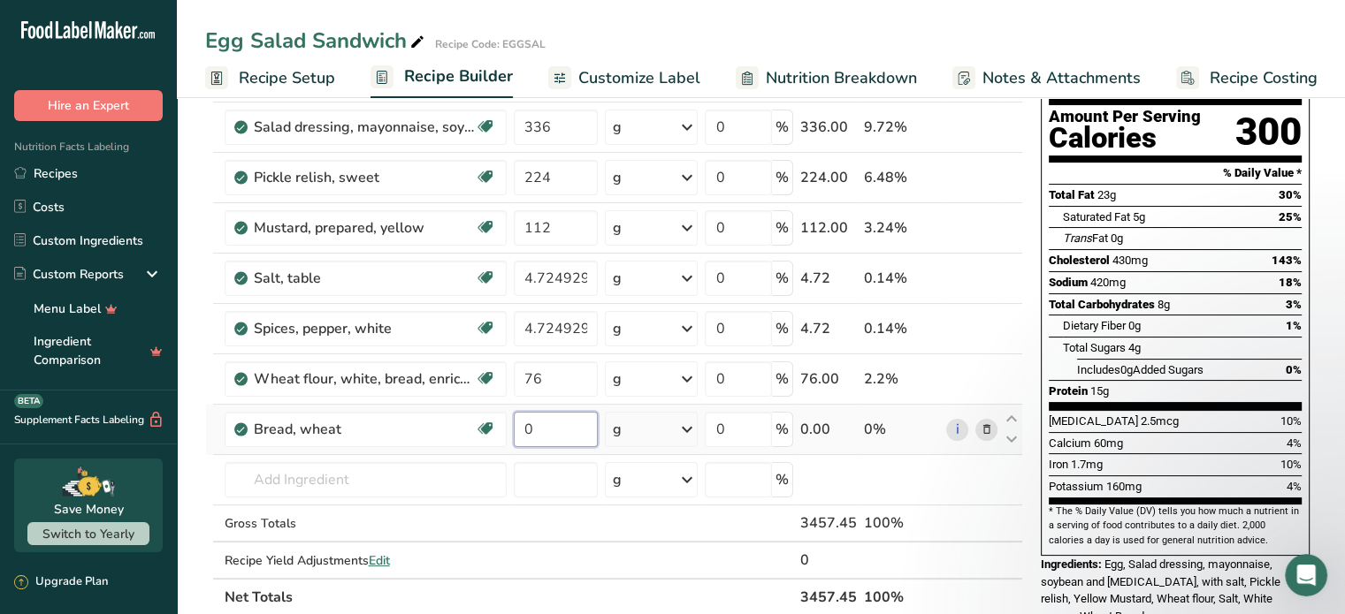
click at [531, 427] on input "0" at bounding box center [556, 429] width 85 height 35
click at [924, 40] on div "Egg Salad Sandwich Recipe Code: EGGSAL Recipe Setup Recipe Builder Customize La…" at bounding box center [761, 561] width 1168 height 1292
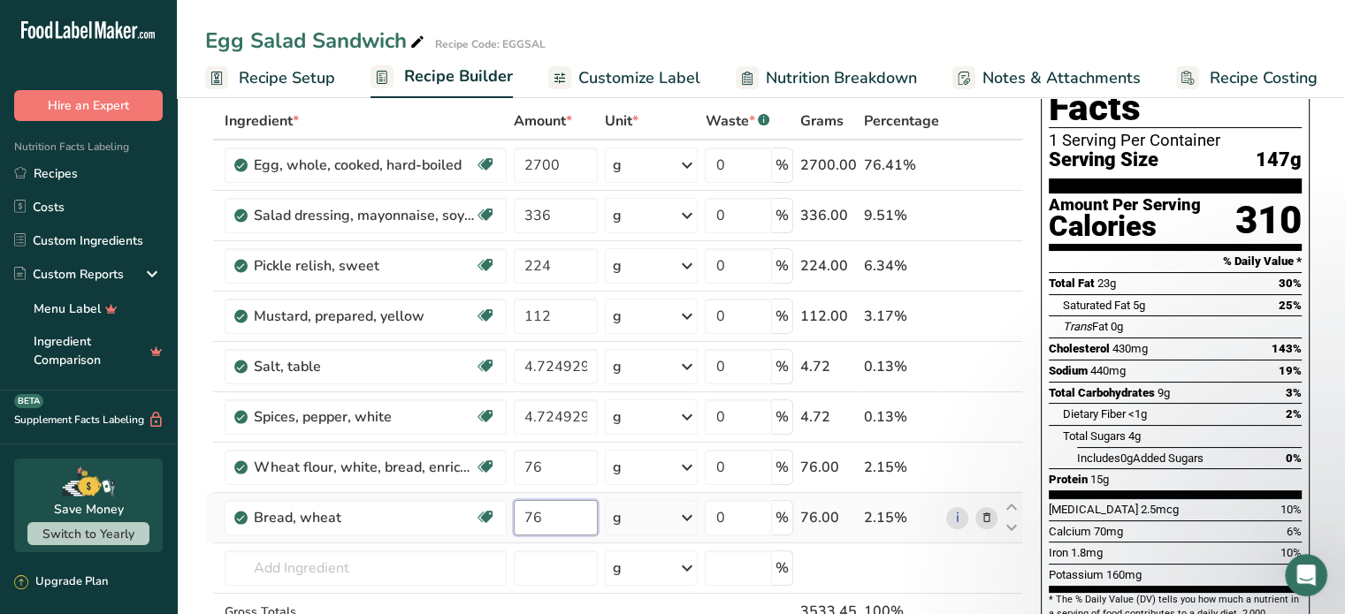
click at [552, 513] on input "76" at bounding box center [556, 517] width 85 height 35
type input "7"
type input "0"
click at [990, 516] on div "Ingredient * Amount * Unit * Waste * .a-a{fill:#347362;}.b-a{fill:#fff;} Grams …" at bounding box center [614, 404] width 818 height 602
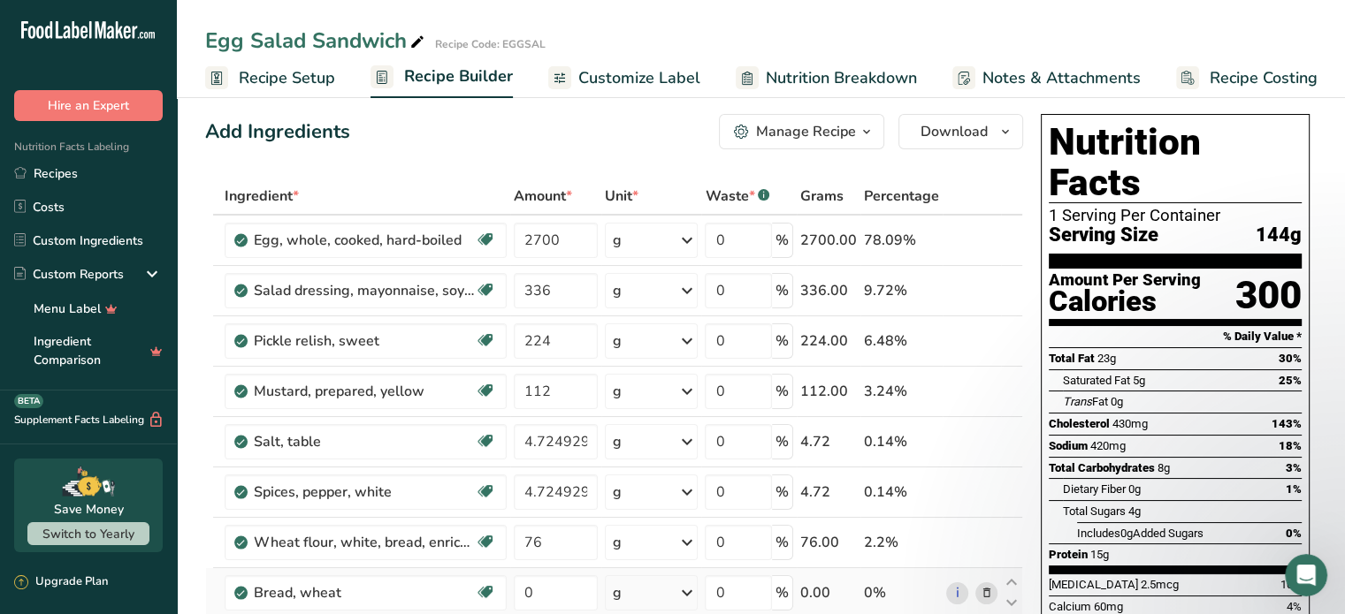
scroll to position [0, 0]
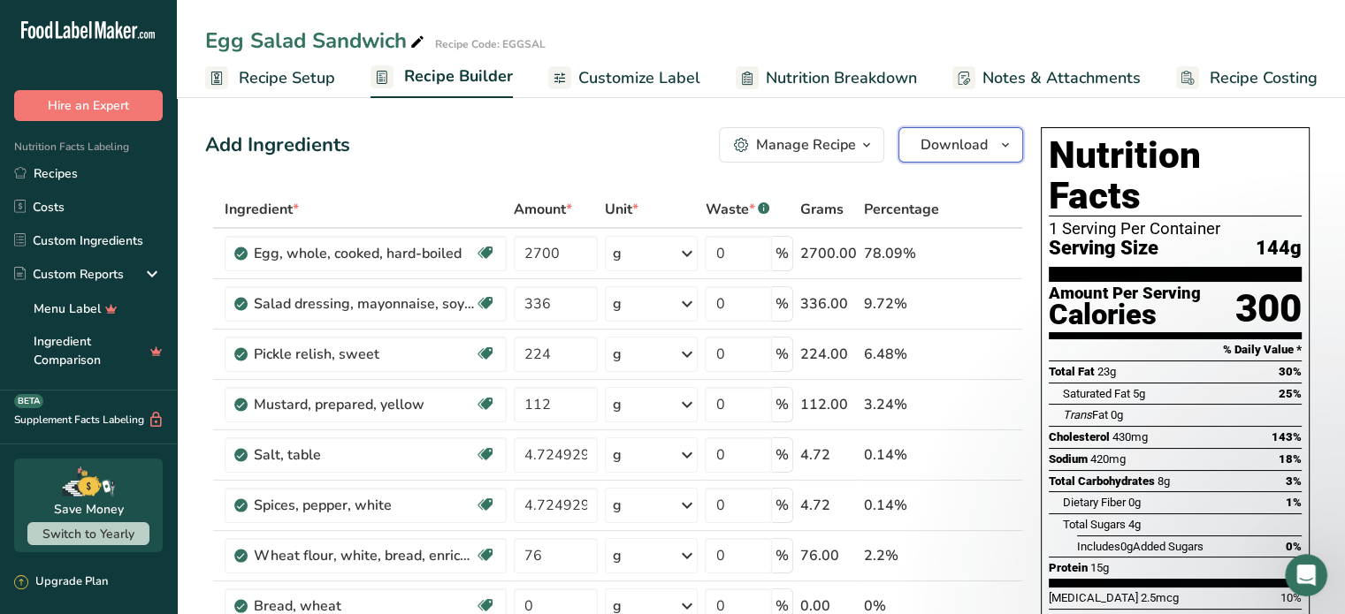
click at [958, 144] on span "Download" at bounding box center [953, 144] width 67 height 21
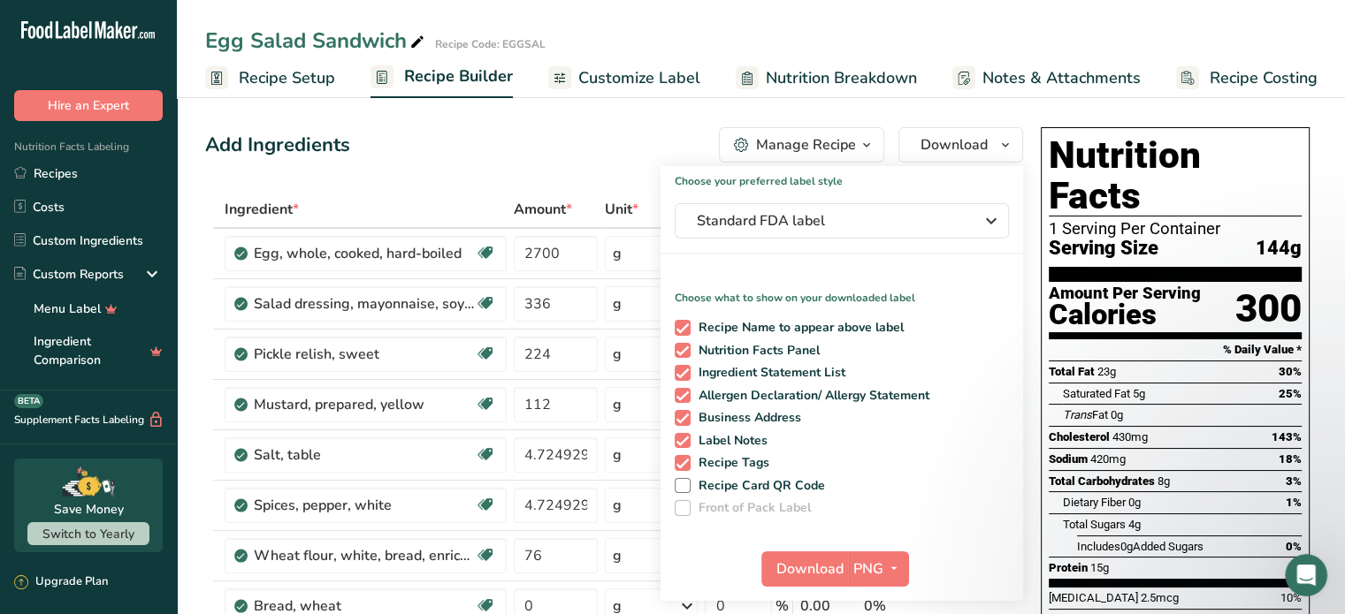
click at [624, 152] on div "Add Ingredients Manage Recipe Delete Recipe Duplicate Recipe Scale Recipe Save …" at bounding box center [614, 144] width 818 height 35
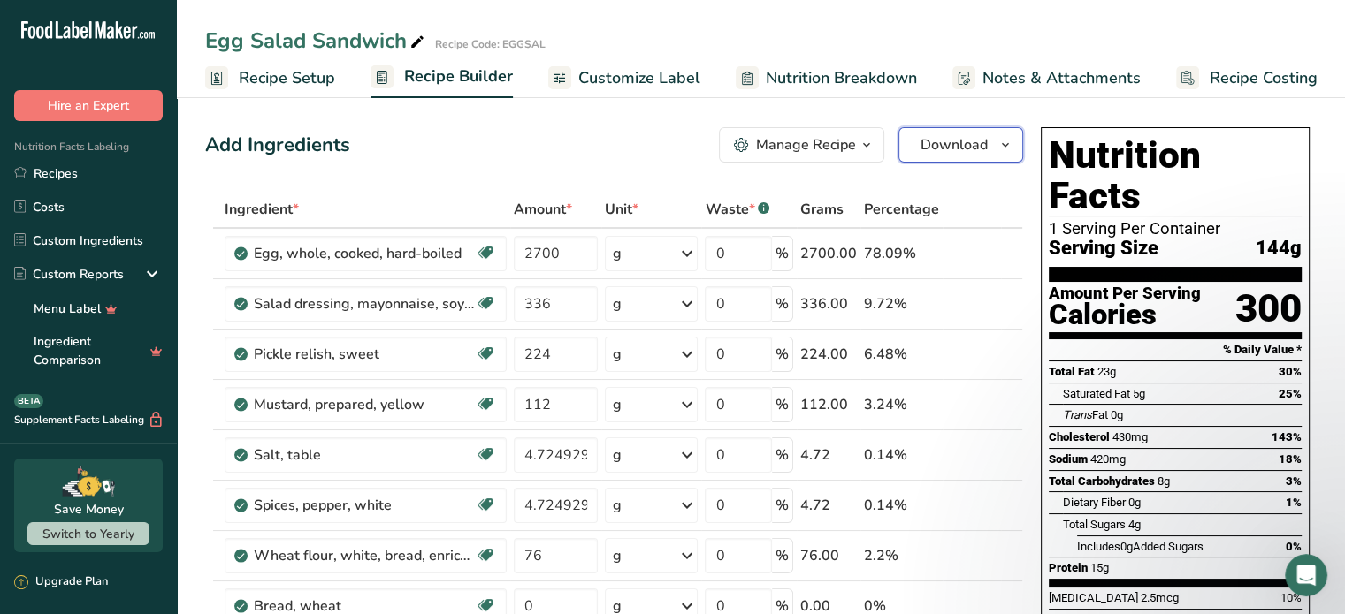
click at [995, 147] on span "button" at bounding box center [1005, 144] width 21 height 21
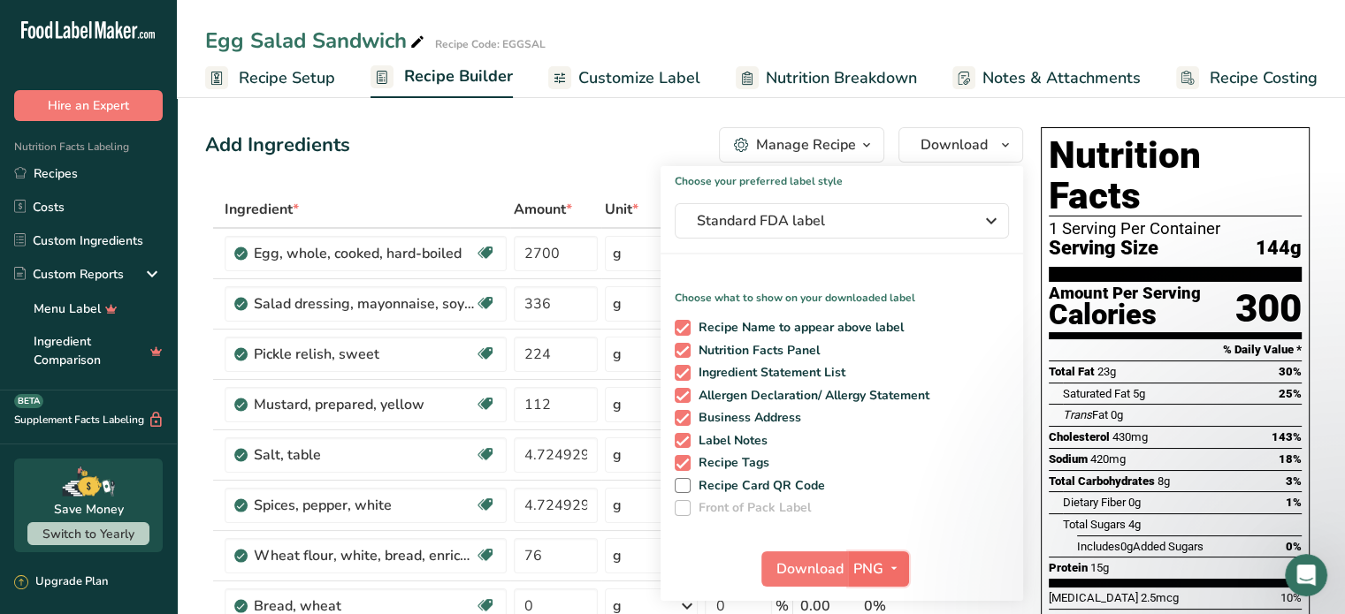
click at [853, 572] on span "PNG" at bounding box center [868, 569] width 30 height 21
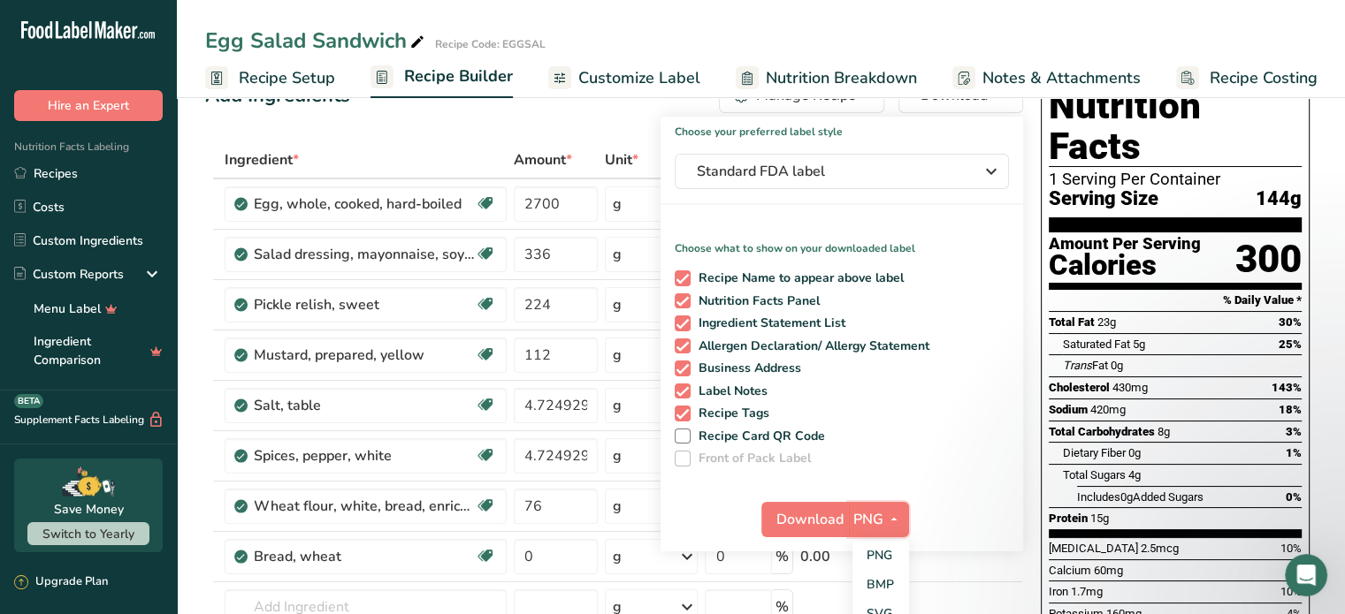
scroll to position [88, 0]
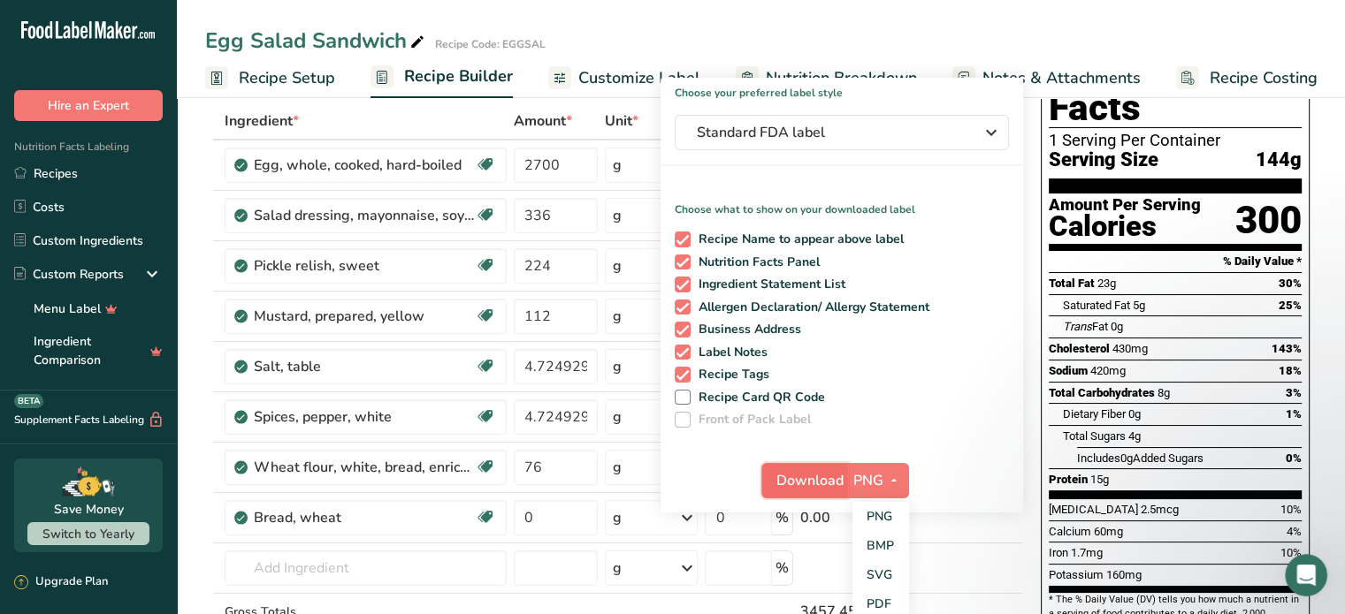
click at [807, 478] on span "Download" at bounding box center [809, 480] width 67 height 21
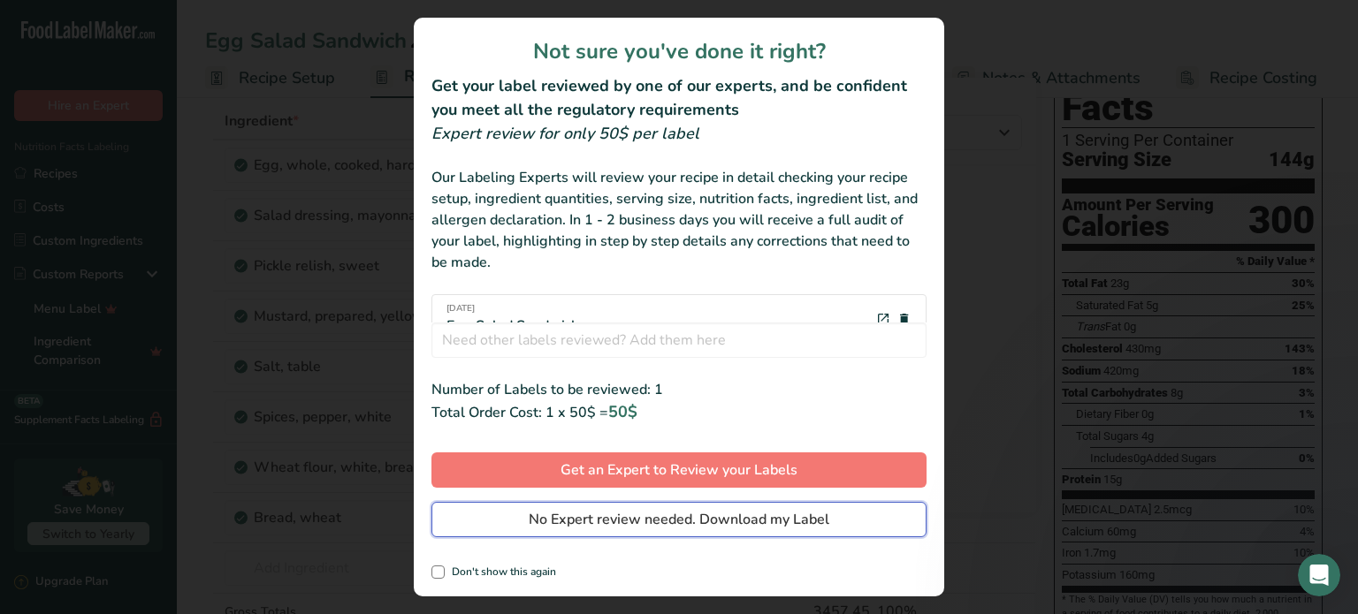
click at [662, 512] on span "No Expert review needed. Download my Label" at bounding box center [679, 519] width 301 height 21
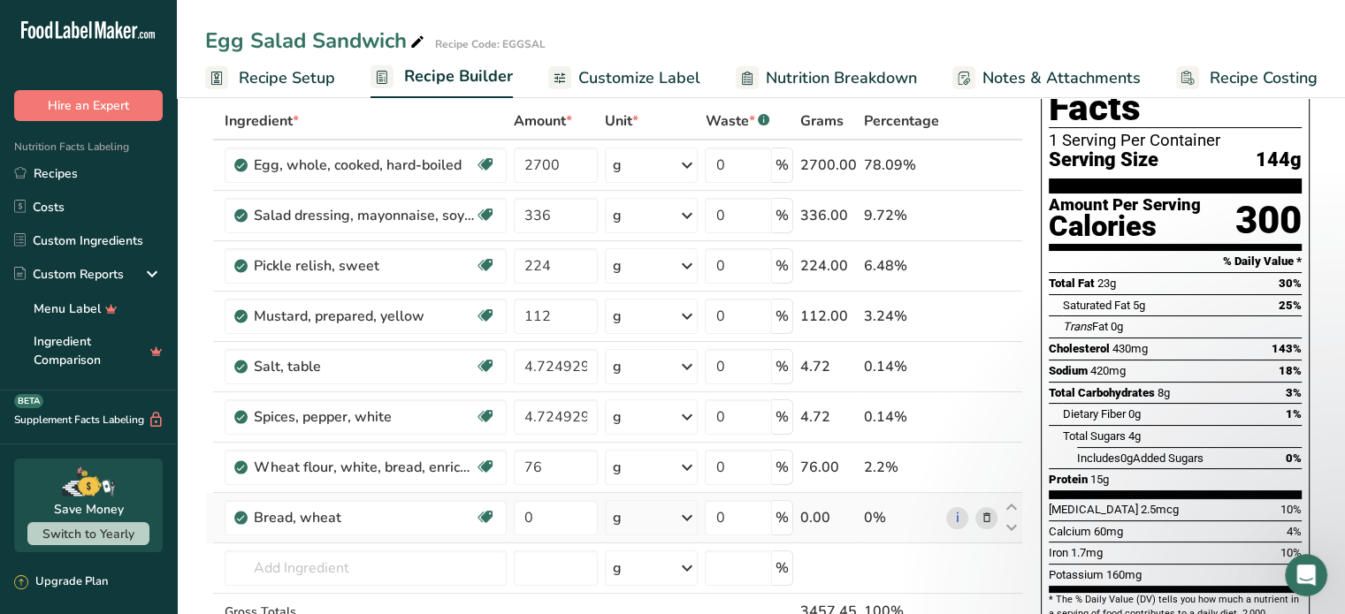
click at [988, 517] on icon at bounding box center [986, 518] width 12 height 19
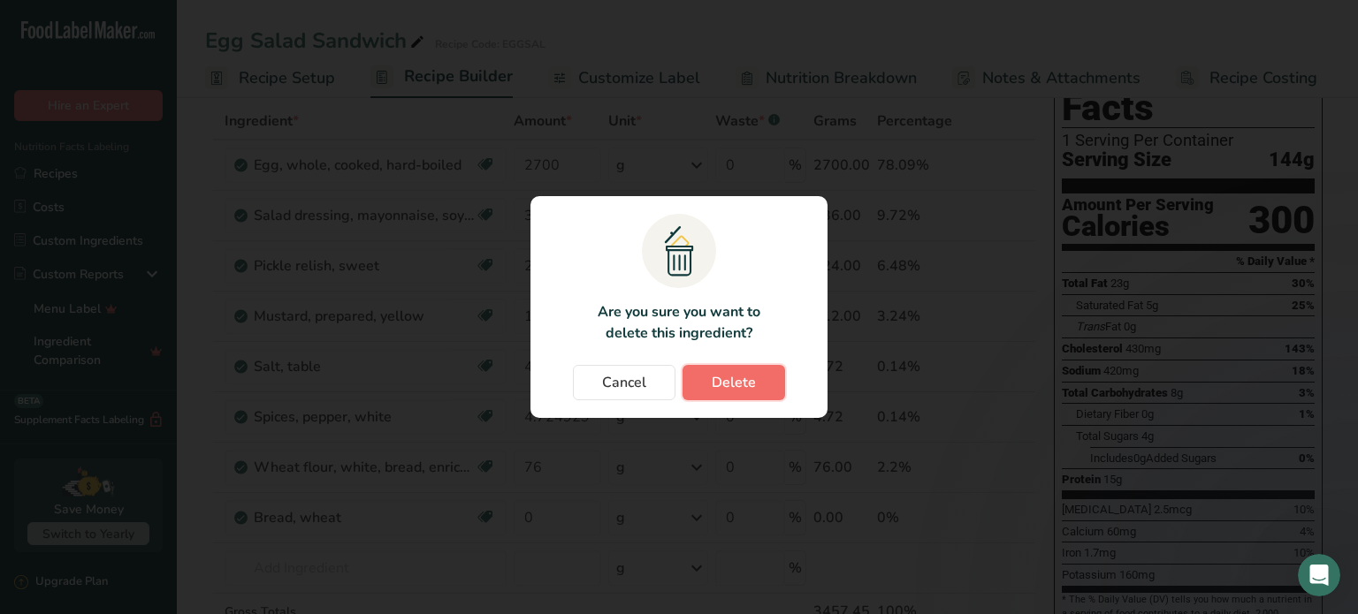
click at [732, 383] on span "Delete" at bounding box center [734, 382] width 44 height 21
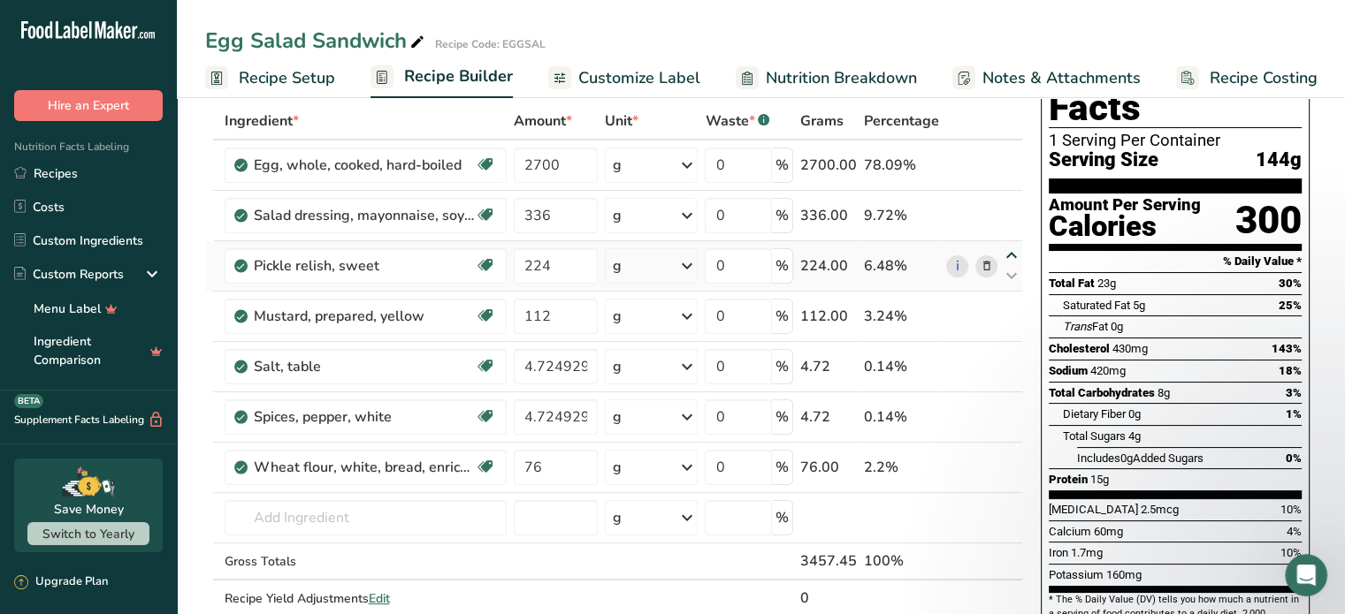
scroll to position [0, 0]
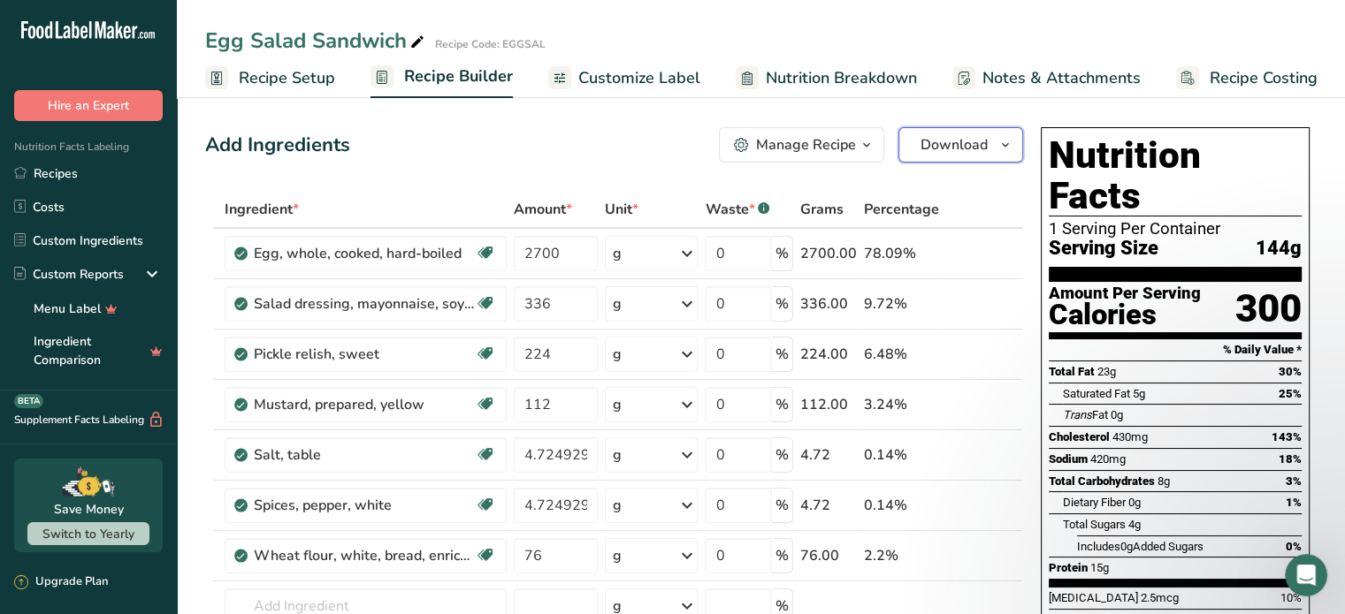
click at [982, 144] on span "Download" at bounding box center [953, 144] width 67 height 21
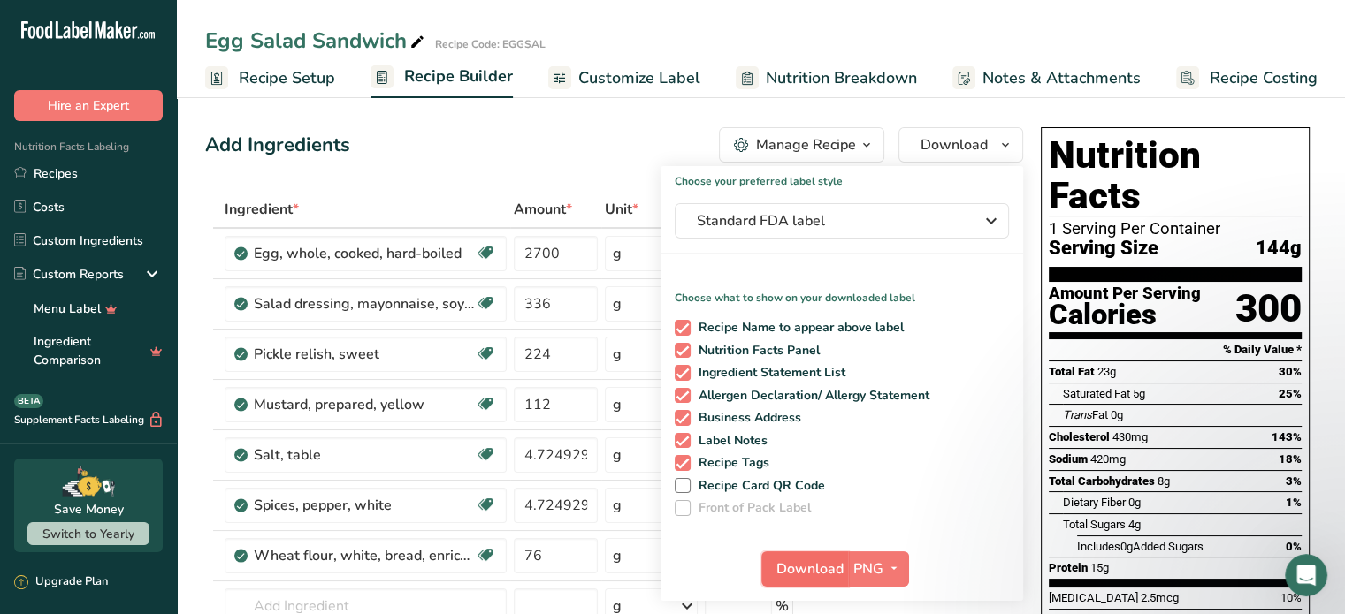
click at [842, 565] on span "Download" at bounding box center [809, 569] width 67 height 21
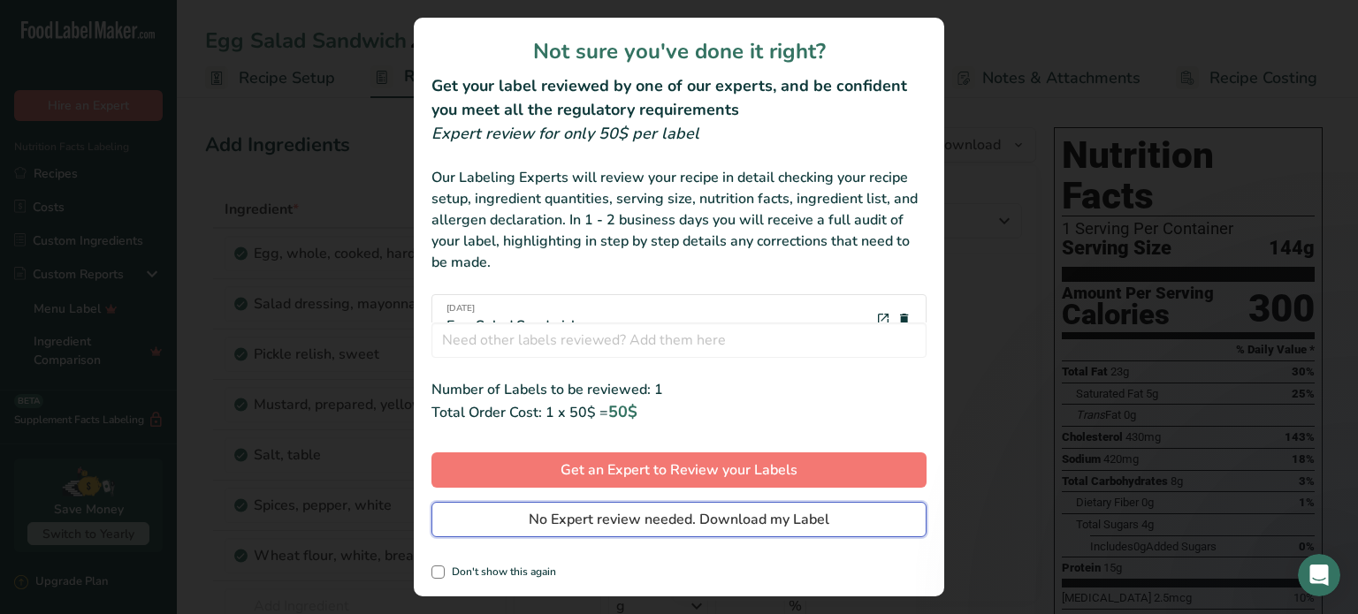
click at [816, 515] on span "No Expert review needed. Download my Label" at bounding box center [679, 519] width 301 height 21
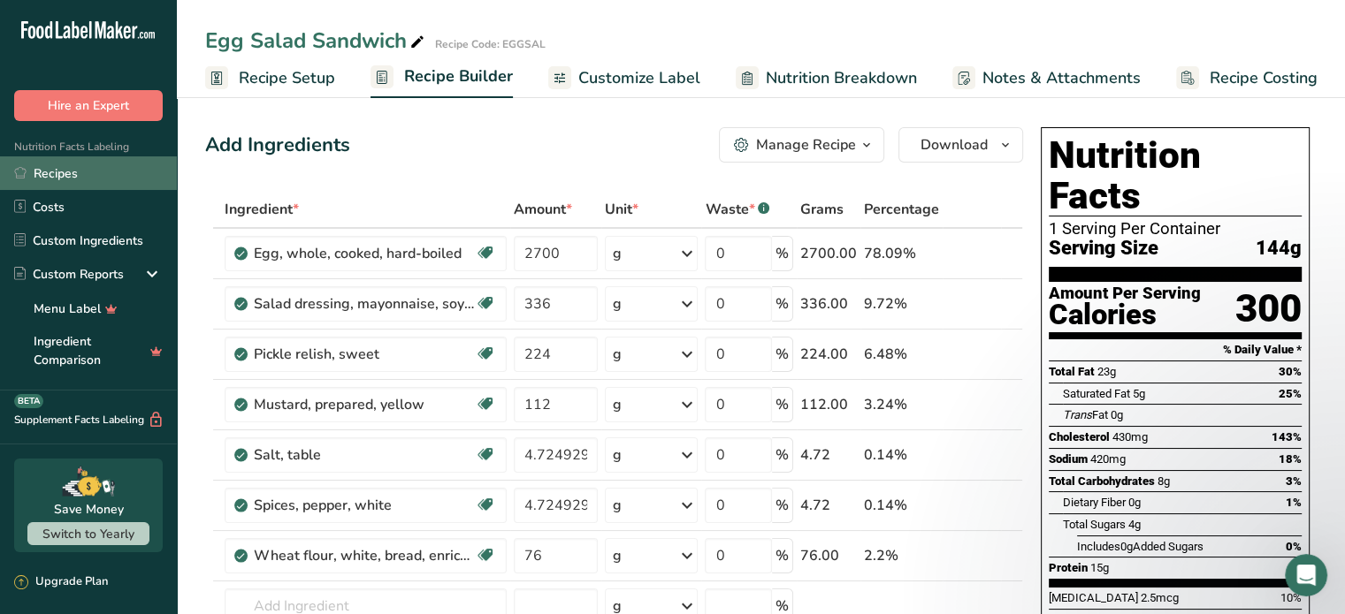
click at [72, 172] on link "Recipes" at bounding box center [88, 173] width 177 height 34
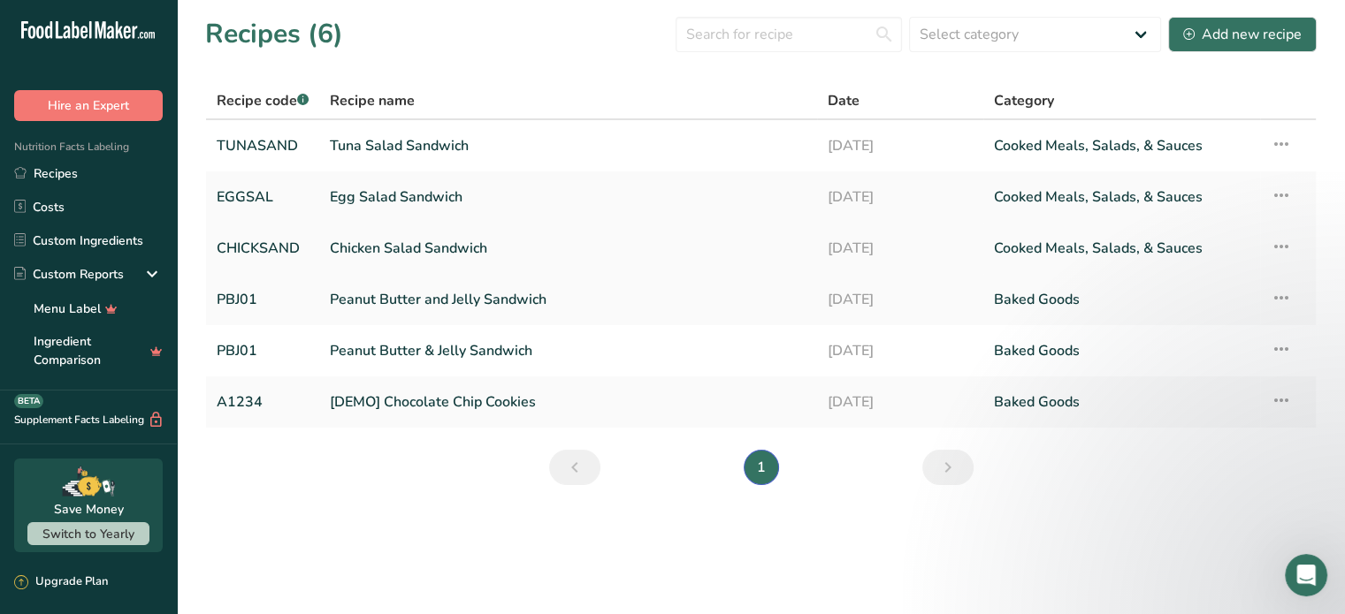
click at [384, 248] on link "Chicken Salad Sandwich" at bounding box center [568, 248] width 477 height 37
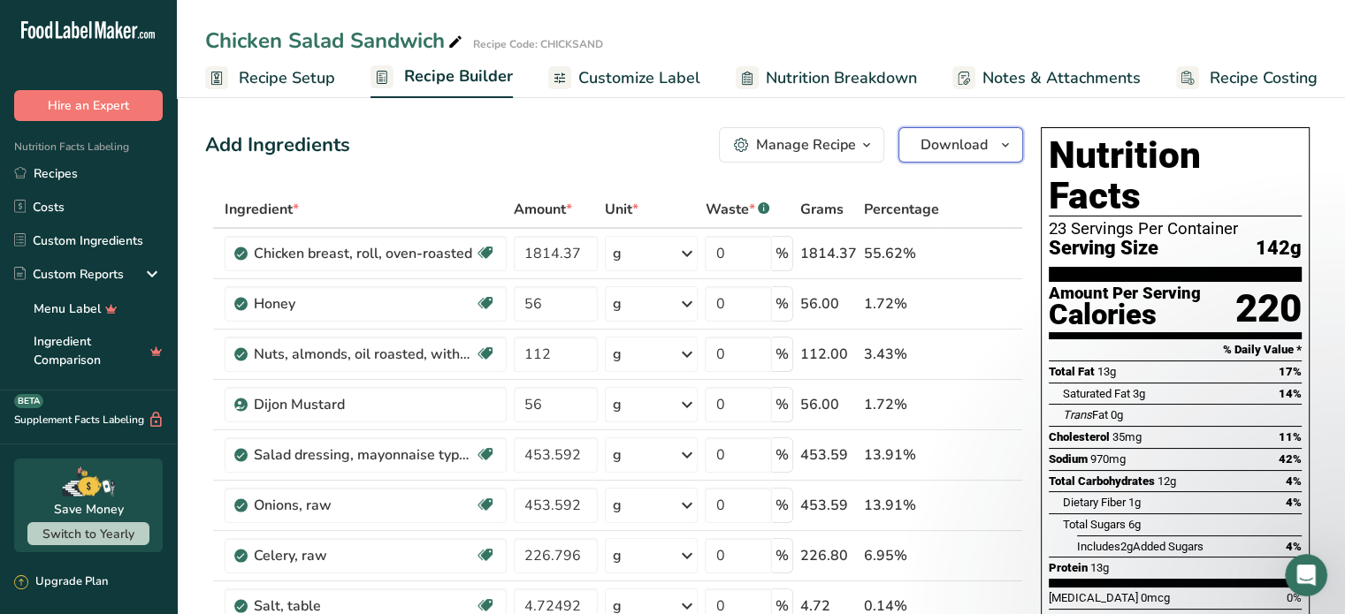
click at [953, 143] on span "Download" at bounding box center [953, 144] width 67 height 21
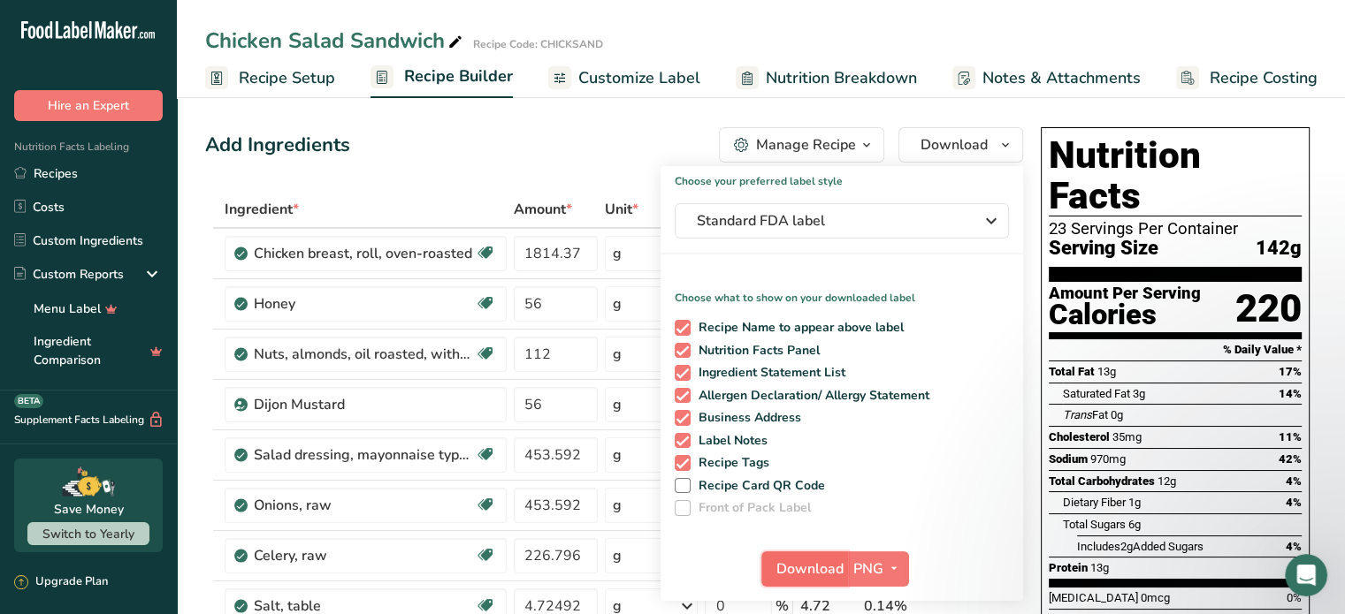
click at [820, 570] on span "Download" at bounding box center [809, 569] width 67 height 21
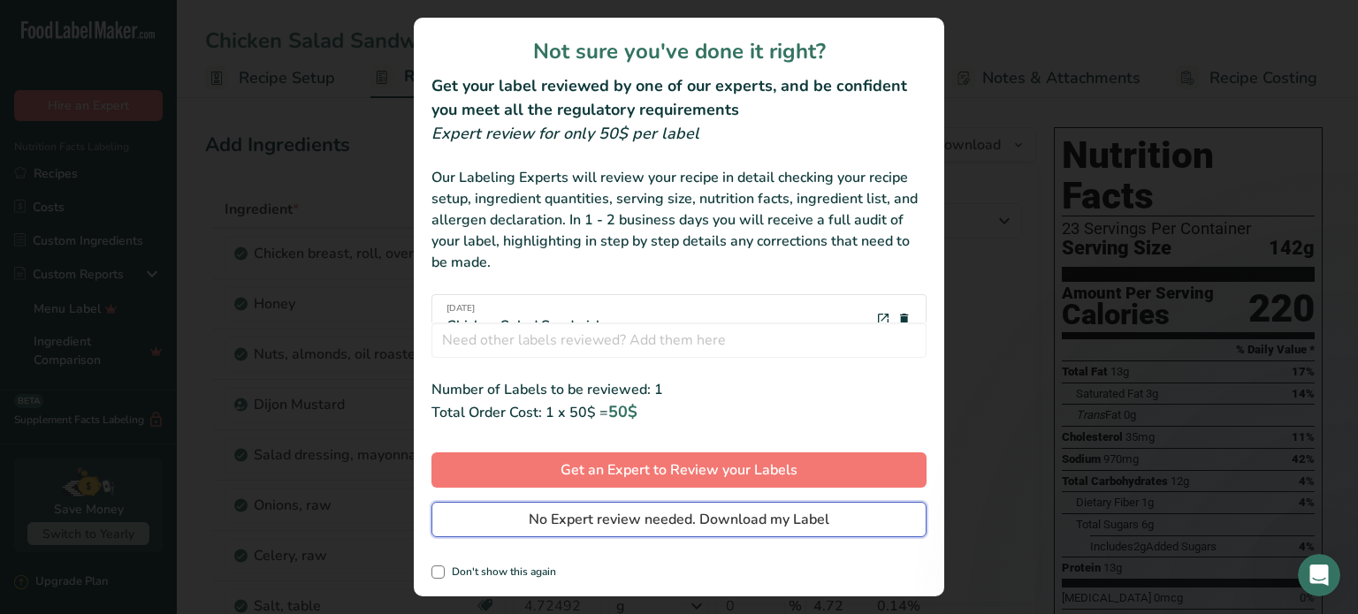
click at [716, 518] on span "No Expert review needed. Download my Label" at bounding box center [679, 519] width 301 height 21
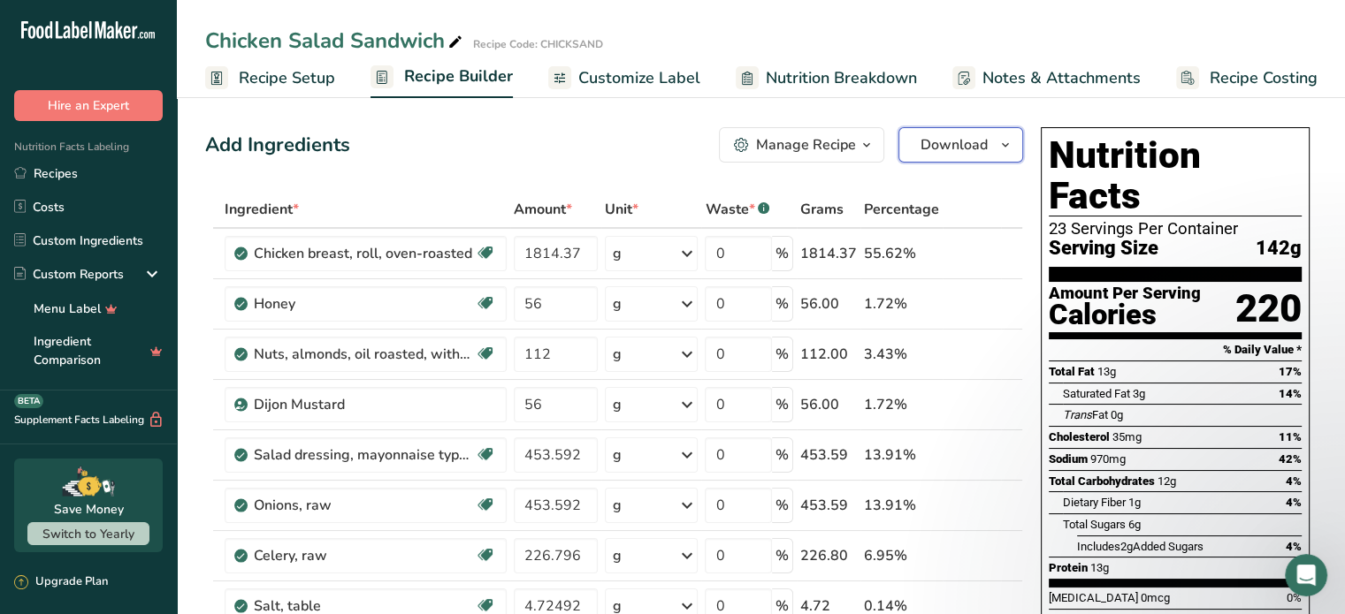
click at [942, 136] on span "Download" at bounding box center [953, 144] width 67 height 21
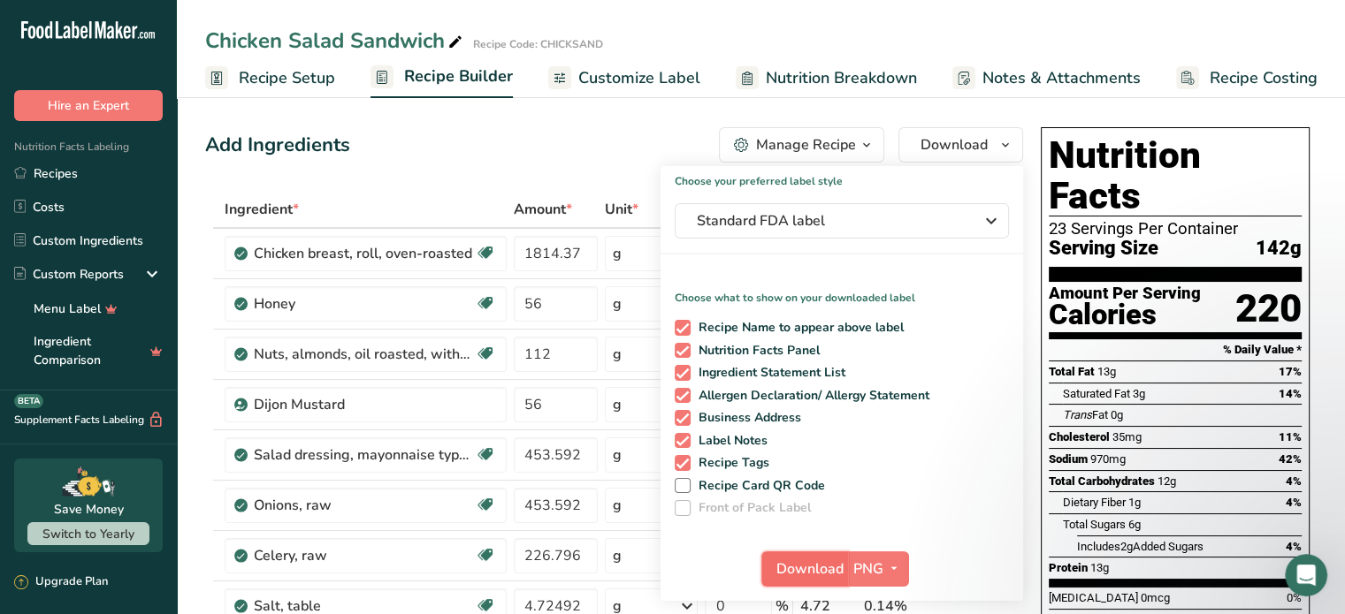
click at [838, 568] on span "Download" at bounding box center [809, 569] width 67 height 21
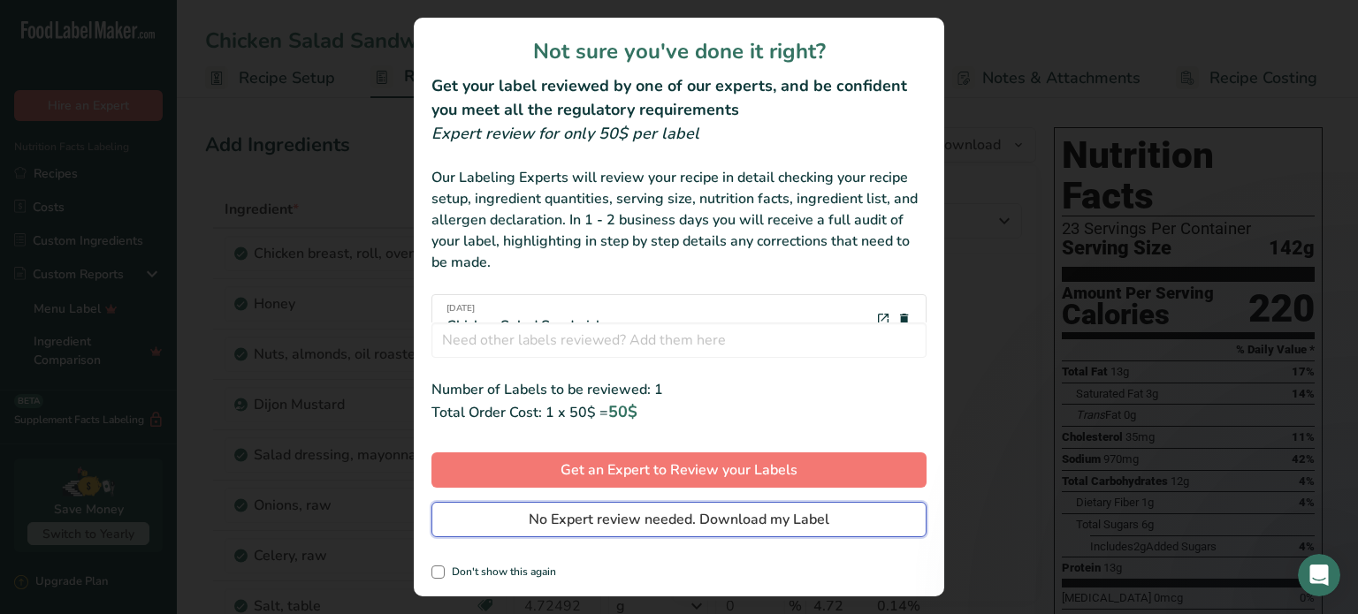
click at [797, 524] on span "No Expert review needed. Download my Label" at bounding box center [679, 519] width 301 height 21
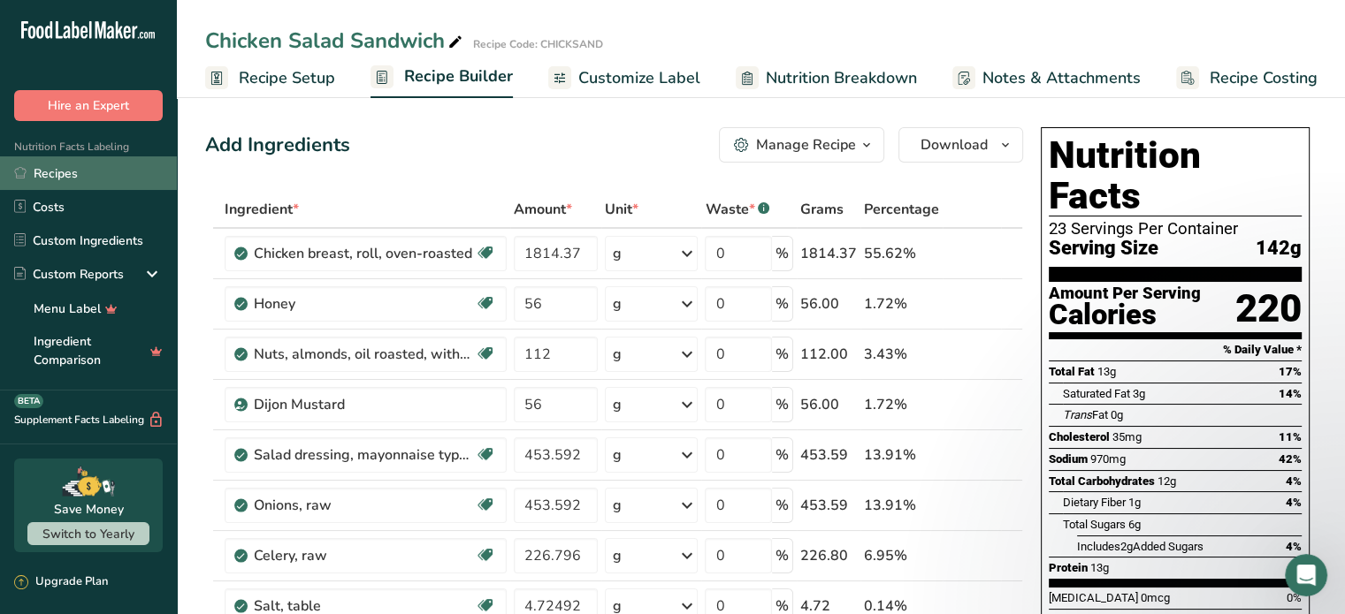
click at [67, 173] on link "Recipes" at bounding box center [88, 173] width 177 height 34
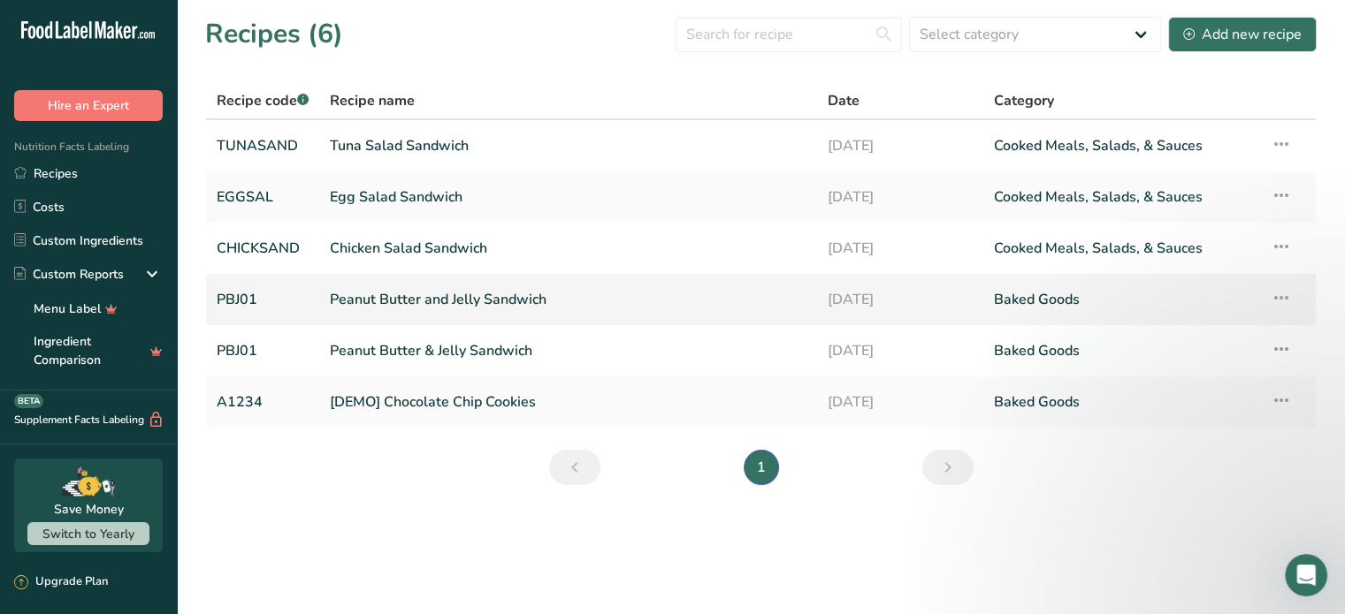
click at [421, 304] on link "Peanut Butter and Jelly Sandwich" at bounding box center [568, 299] width 477 height 37
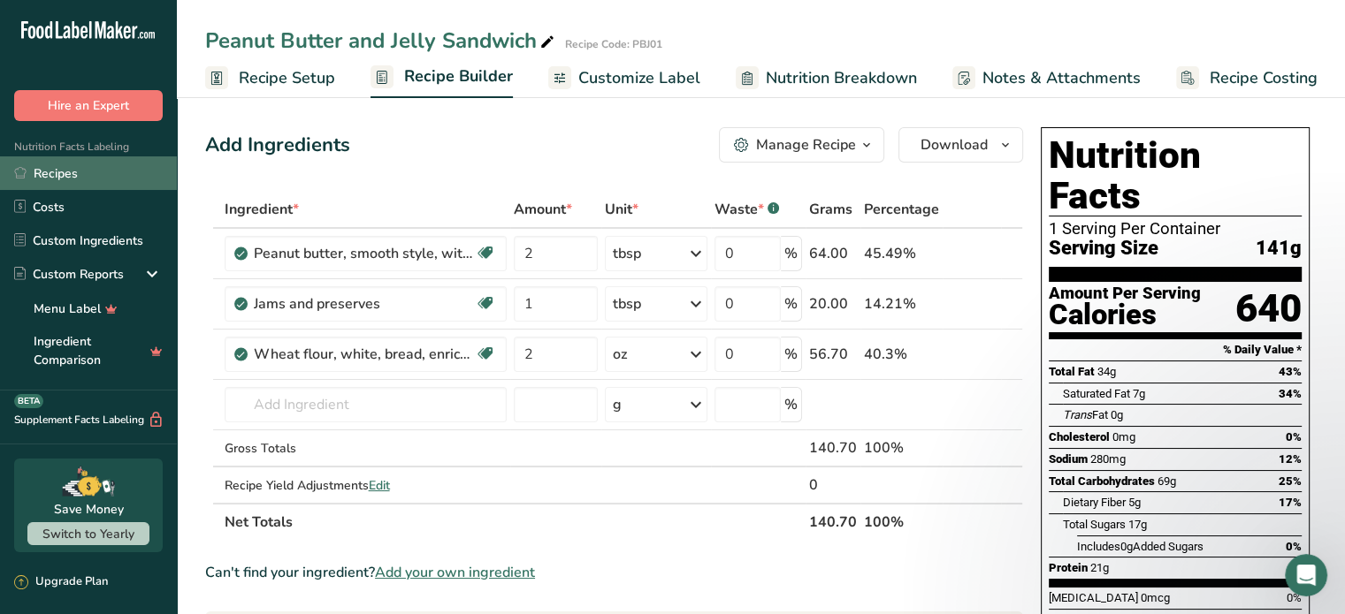
click at [65, 170] on link "Recipes" at bounding box center [88, 173] width 177 height 34
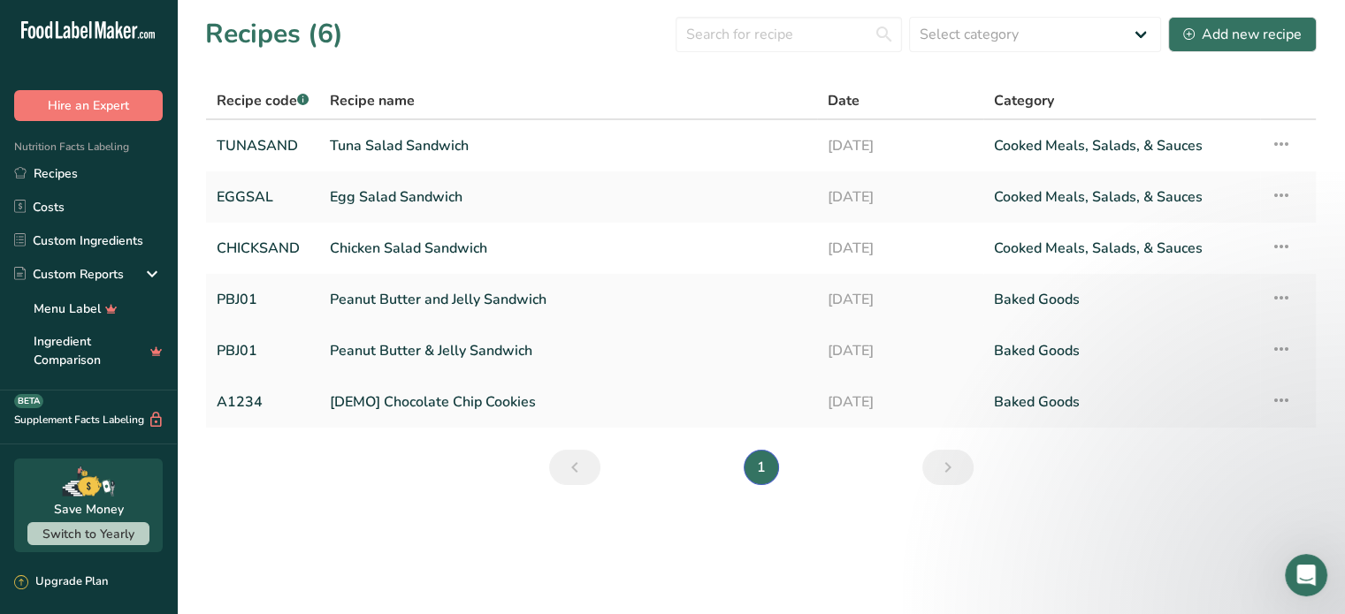
click at [427, 346] on link "Peanut Butter & Jelly Sandwich" at bounding box center [568, 350] width 477 height 37
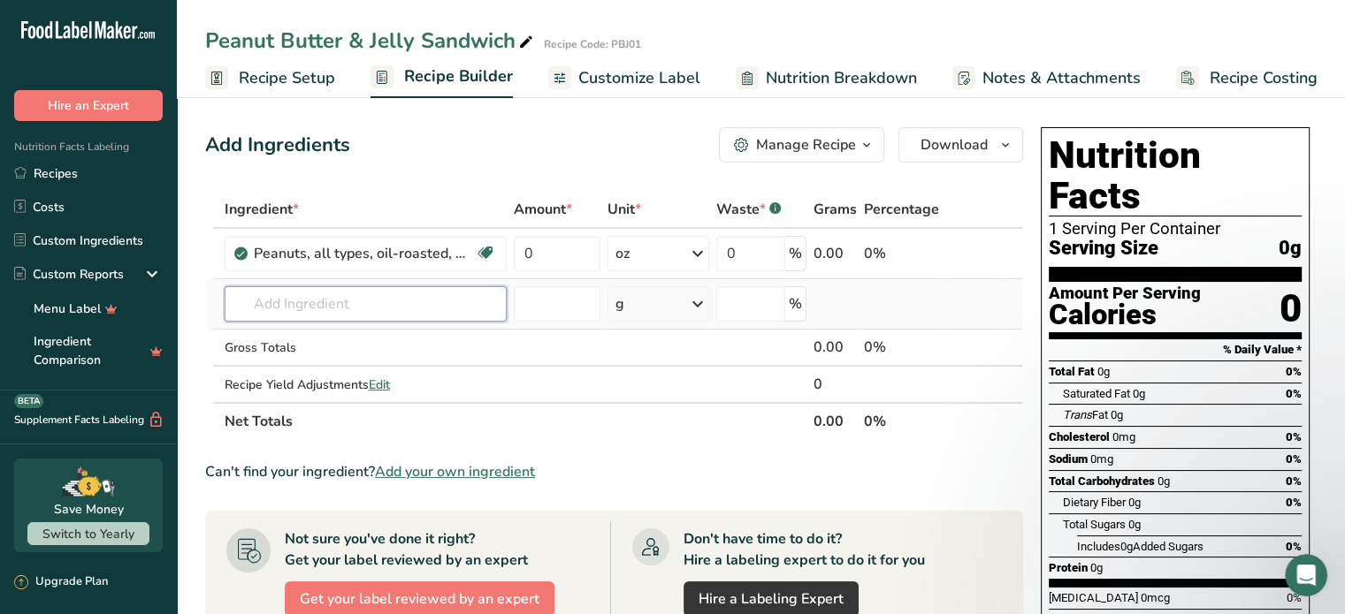
click at [372, 301] on input "text" at bounding box center [366, 303] width 282 height 35
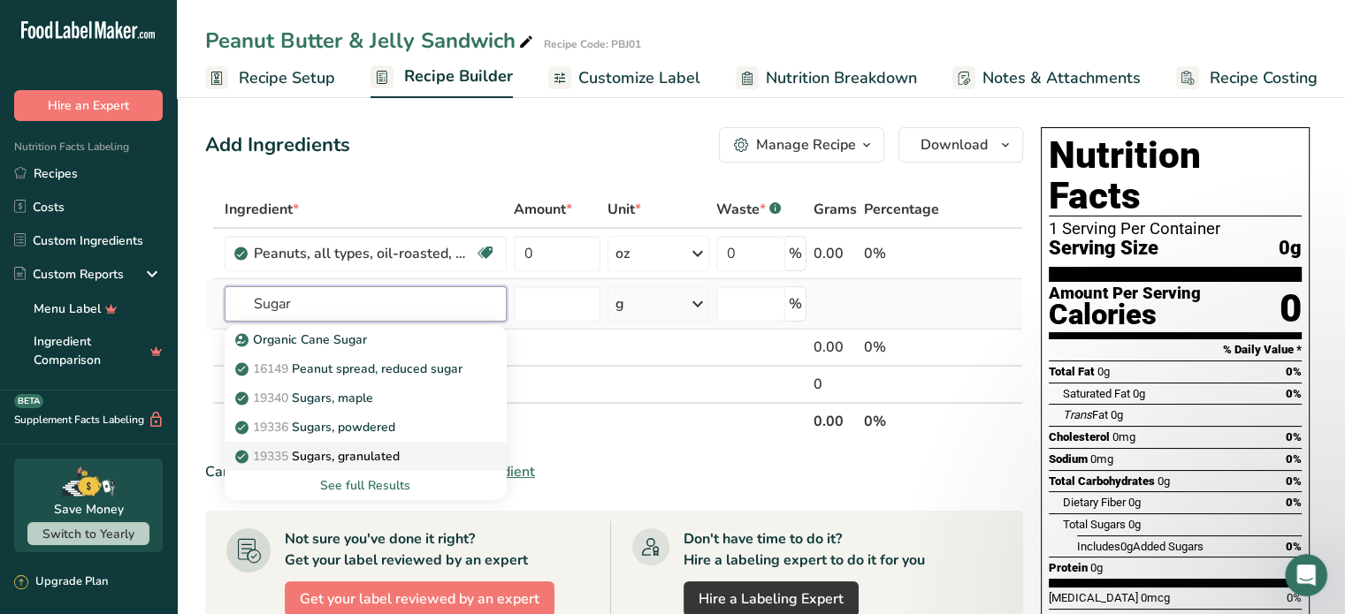
type input "Sugar"
click at [368, 451] on p "19335 Sugars, granulated" at bounding box center [319, 456] width 161 height 19
type input "Sugars, granulated"
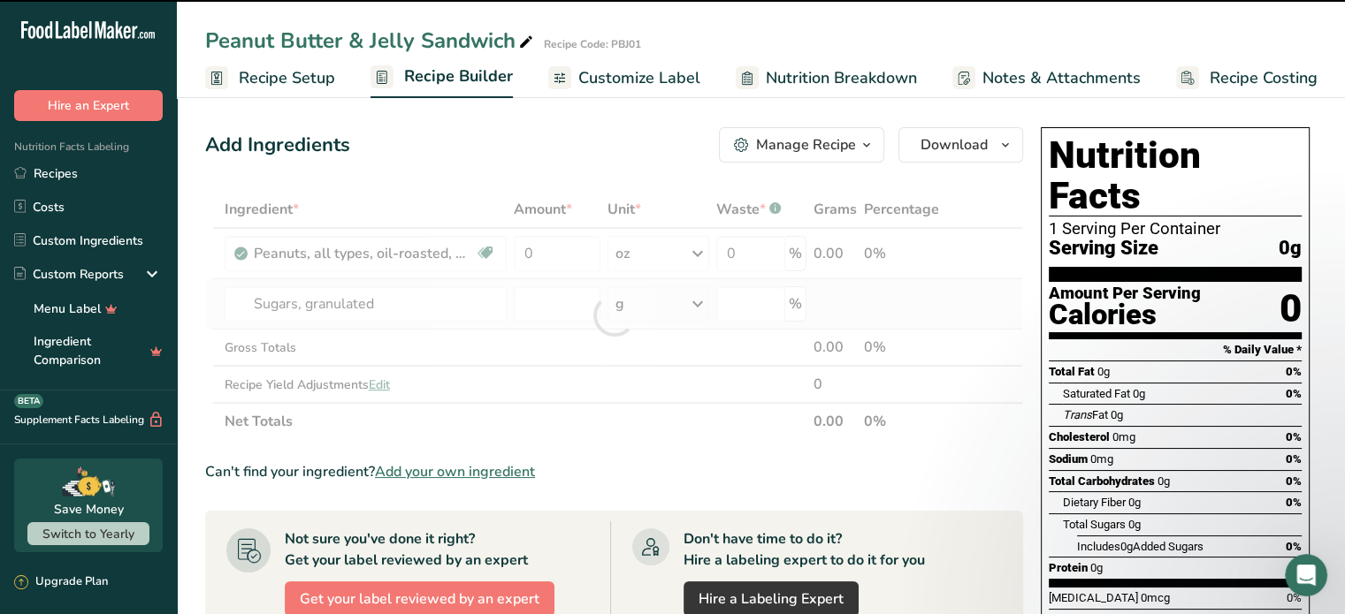
type input "0"
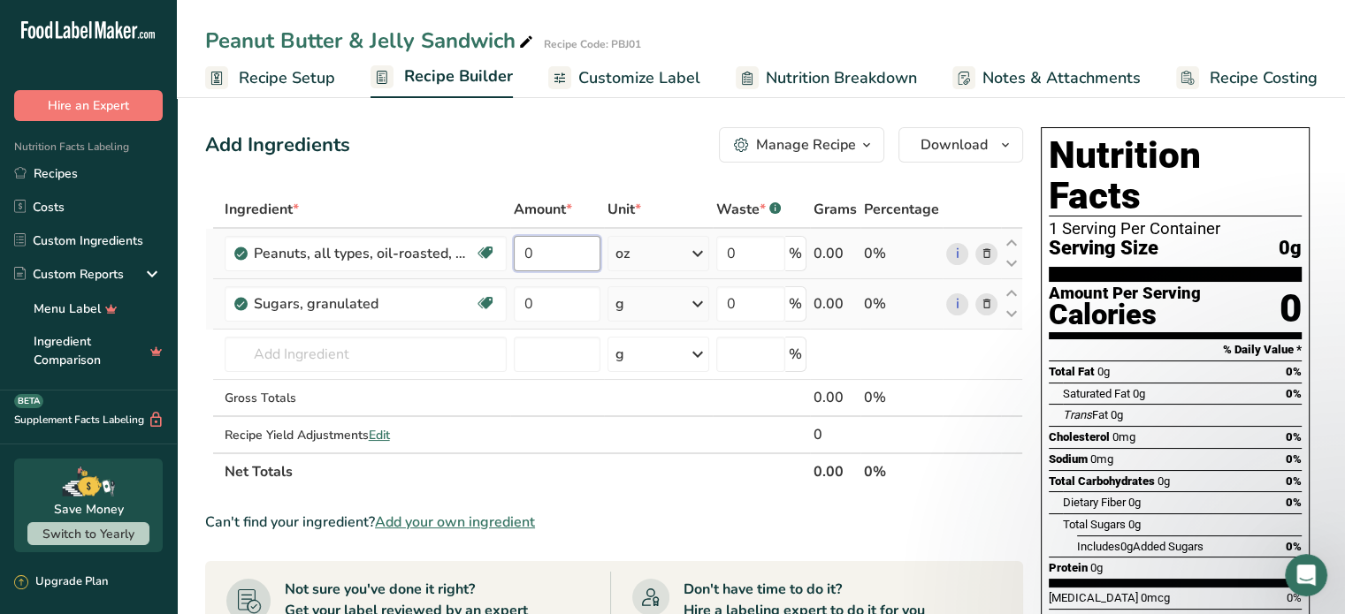
click at [534, 255] on input "0" at bounding box center [558, 253] width 88 height 35
type input "2"
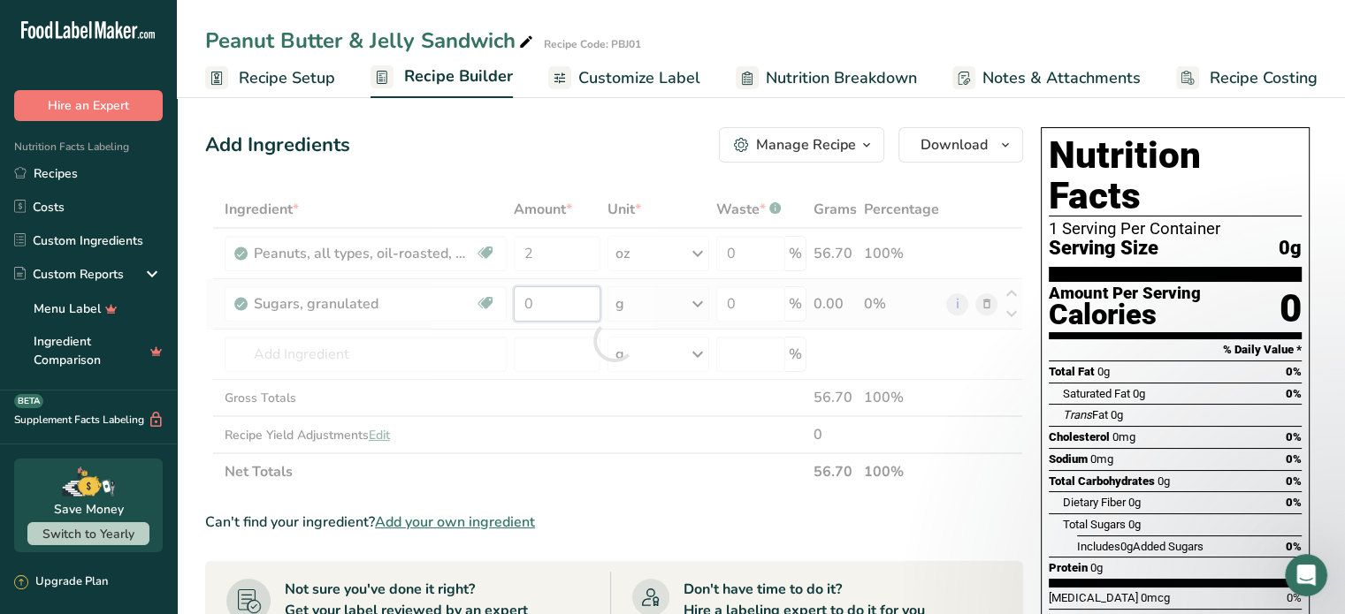
click at [534, 303] on div "Ingredient * Amount * Unit * Waste * .a-a{fill:#347362;}.b-a{fill:#fff;} Grams …" at bounding box center [614, 341] width 818 height 300
